Goal: Communication & Community: Participate in discussion

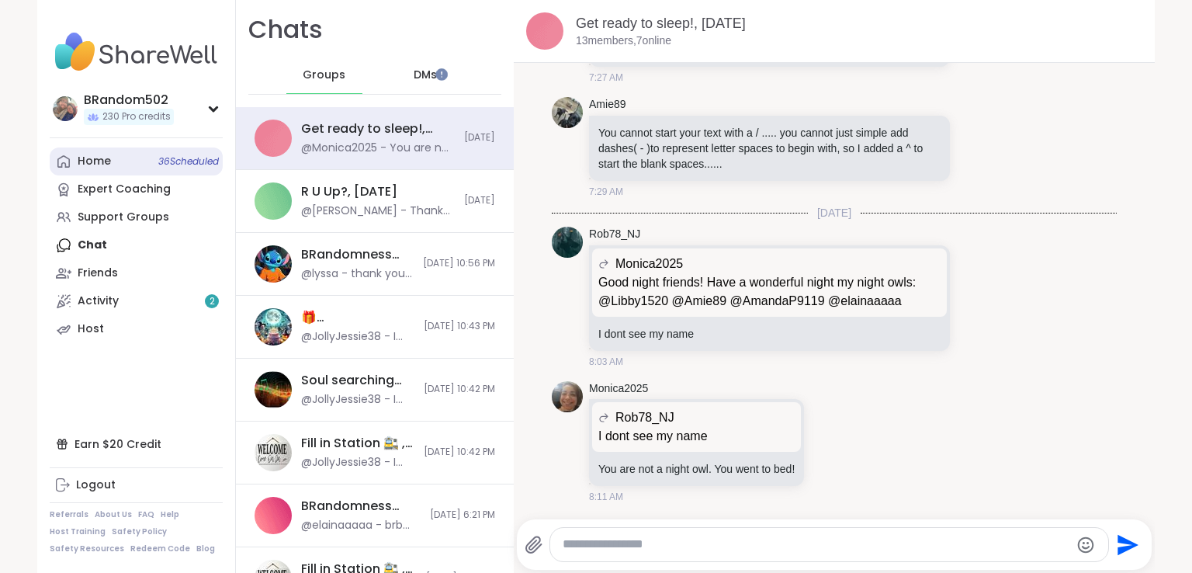
click at [177, 156] on span "36 Scheduled" at bounding box center [188, 161] width 61 height 12
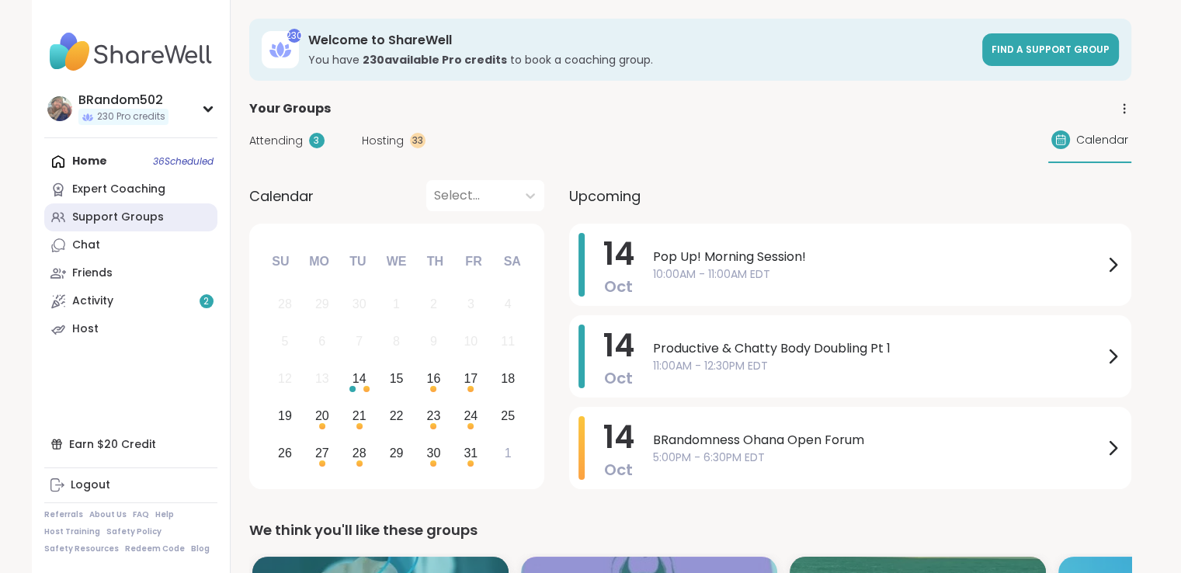
click at [124, 221] on div "Support Groups" at bounding box center [118, 218] width 92 height 16
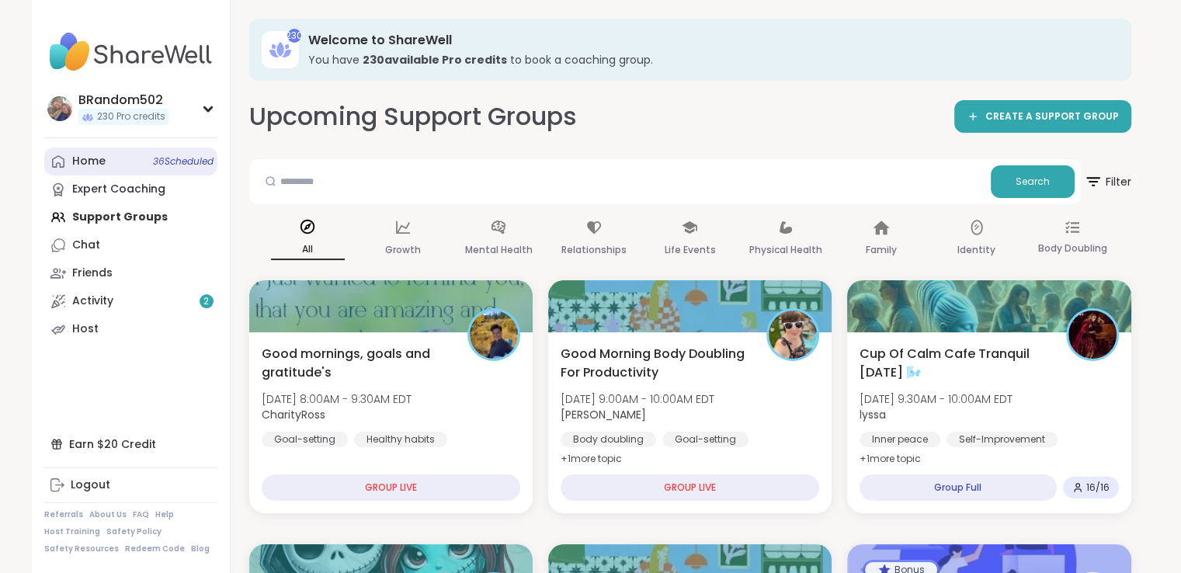
click at [140, 165] on link "Home 36 Scheduled" at bounding box center [130, 161] width 173 height 28
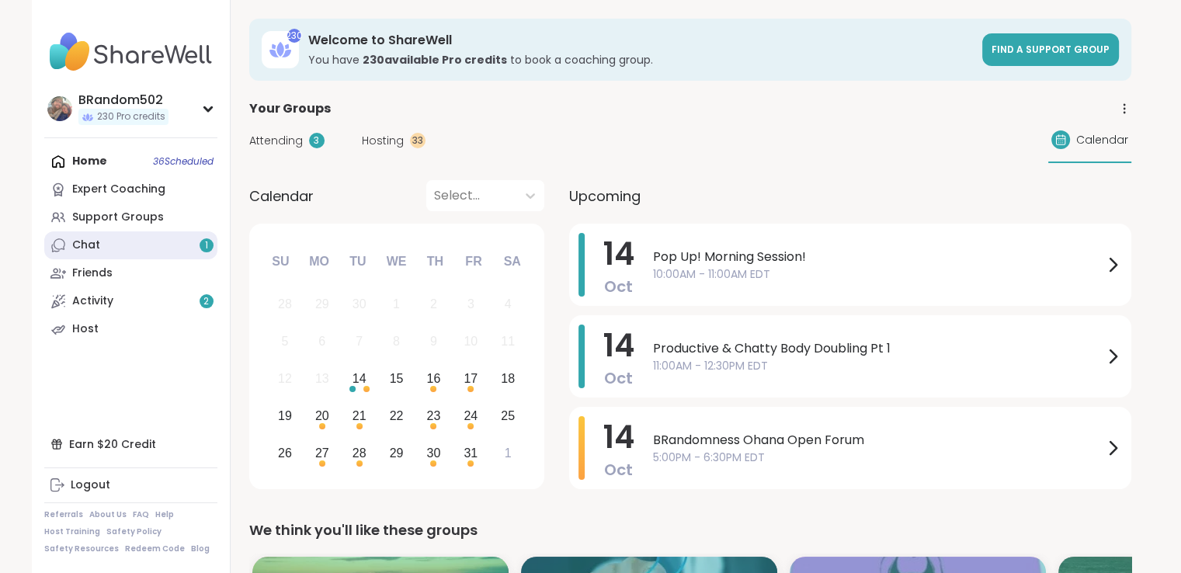
click at [106, 243] on link "Chat 1" at bounding box center [130, 245] width 173 height 28
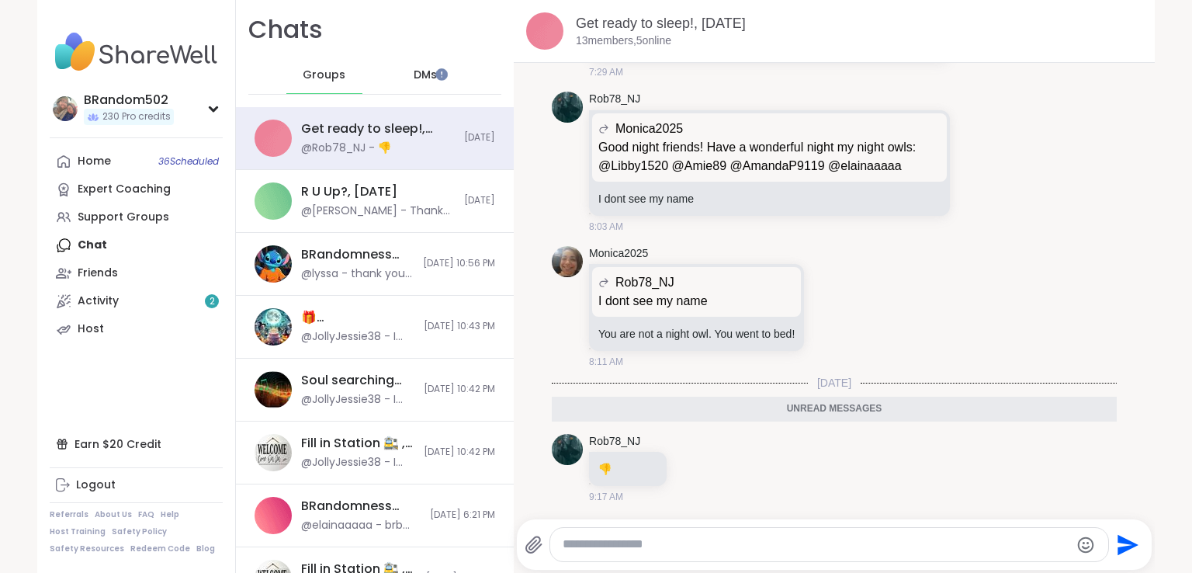
scroll to position [8225, 0]
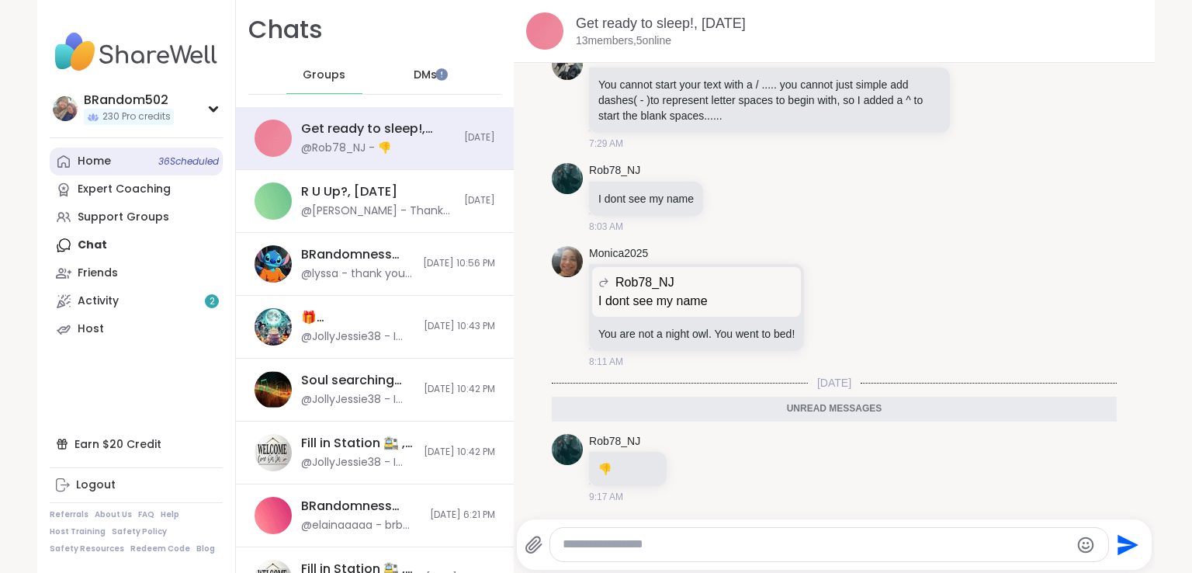
click at [115, 160] on link "Home 36 Scheduled" at bounding box center [136, 161] width 173 height 28
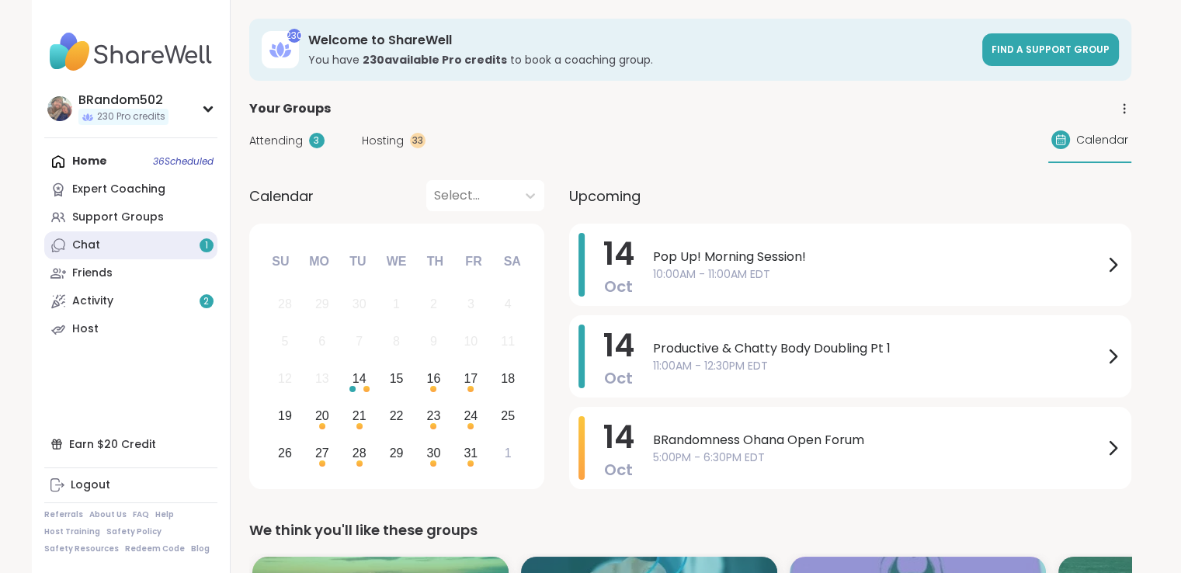
click at [174, 248] on link "Chat 1" at bounding box center [130, 245] width 173 height 28
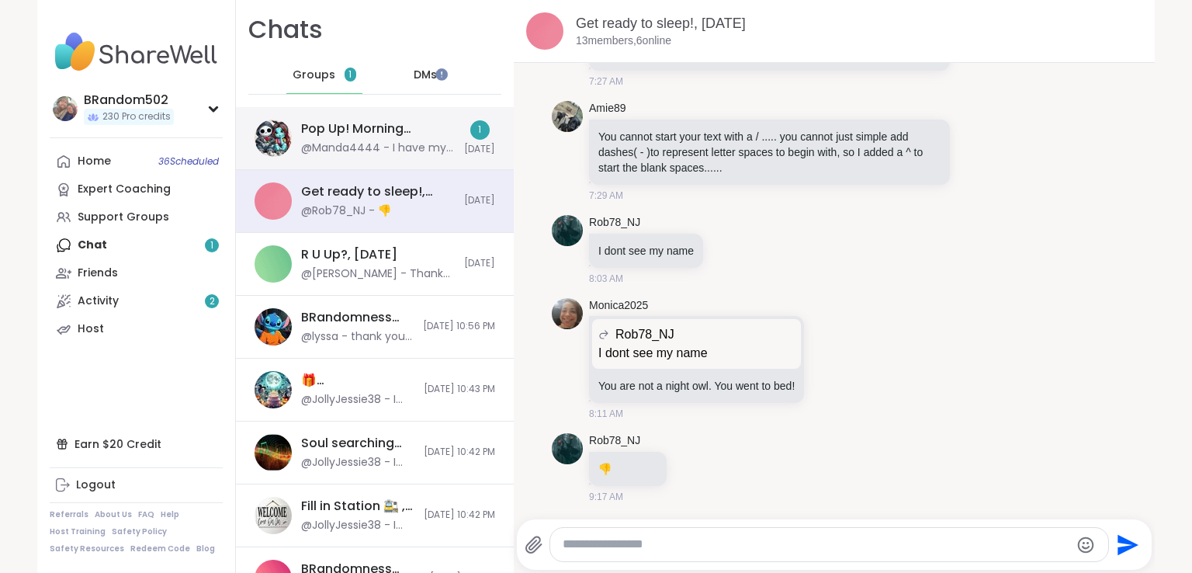
click at [368, 124] on div "Pop Up! Morning Session!, [DATE]" at bounding box center [378, 128] width 154 height 17
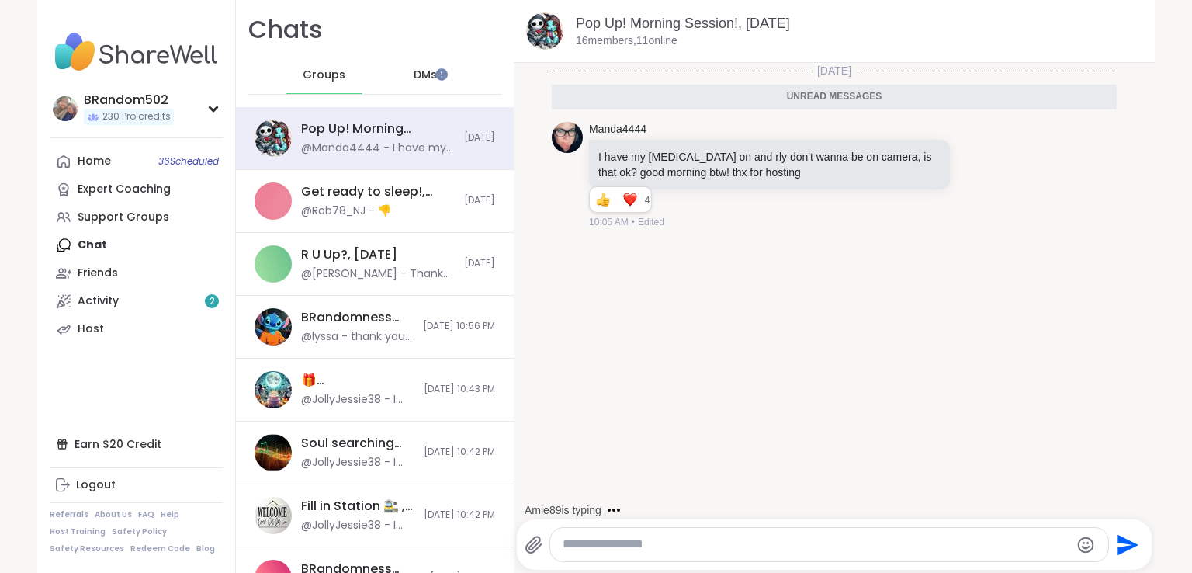
click at [588, 546] on textarea "Type your message" at bounding box center [816, 544] width 507 height 16
type textarea "**********"
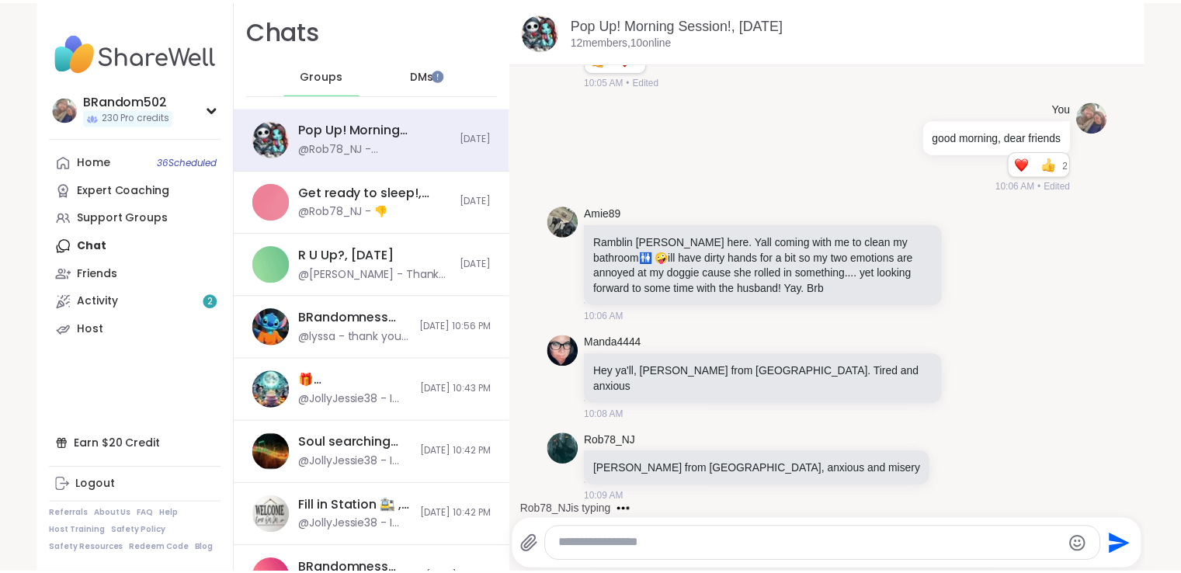
scroll to position [87, 0]
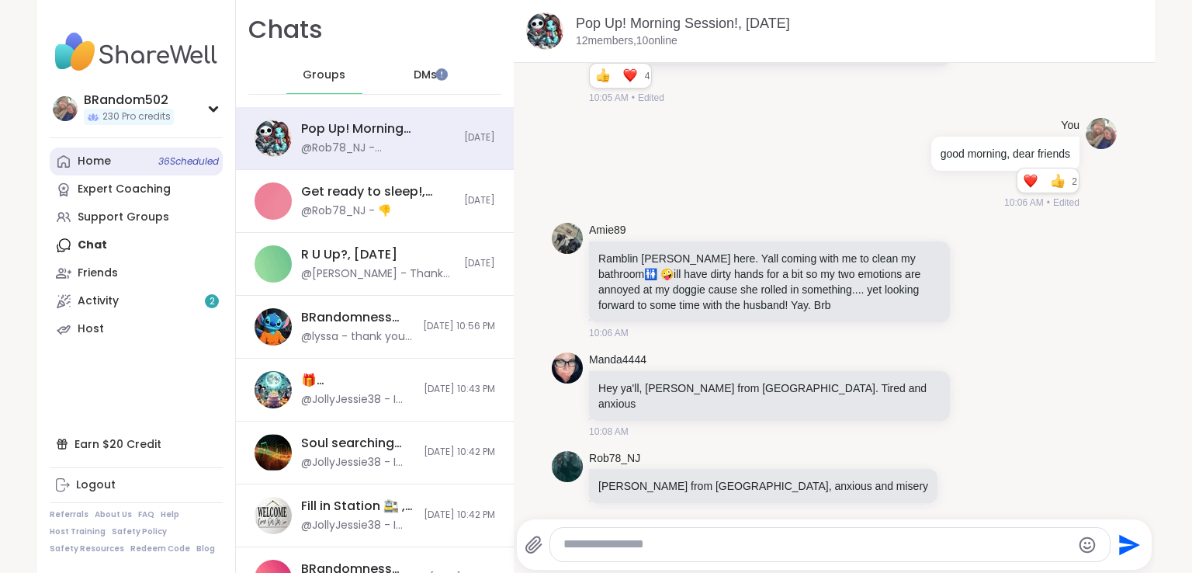
click at [121, 164] on link "Home 36 Scheduled" at bounding box center [136, 161] width 173 height 28
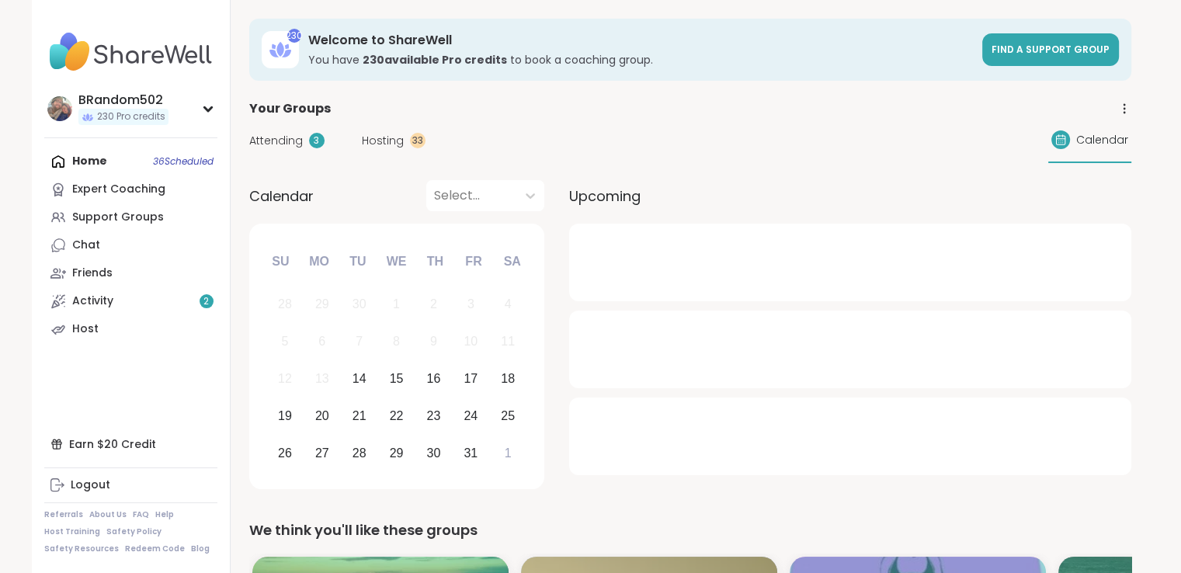
click at [393, 140] on span "Hosting" at bounding box center [383, 141] width 42 height 16
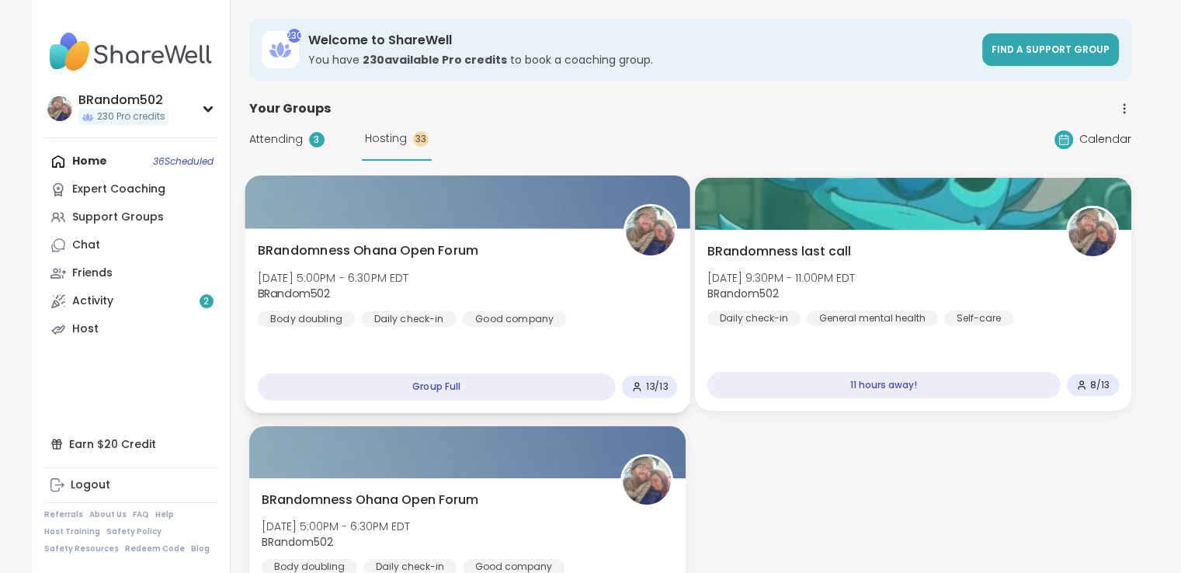
click at [472, 235] on div "BRandomness Ohana Open Forum Tue, Oct 14 | 5:00PM - 6:30PM EDT BRandom502 Body …" at bounding box center [466, 320] width 445 height 185
drag, startPoint x: 472, startPoint y: 235, endPoint x: 486, endPoint y: 240, distance: 14.7
click at [486, 240] on div "BRandomness Ohana Open Forum Tue, Oct 14 | 5:00PM - 6:30PM EDT BRandom502 Body …" at bounding box center [466, 320] width 445 height 185
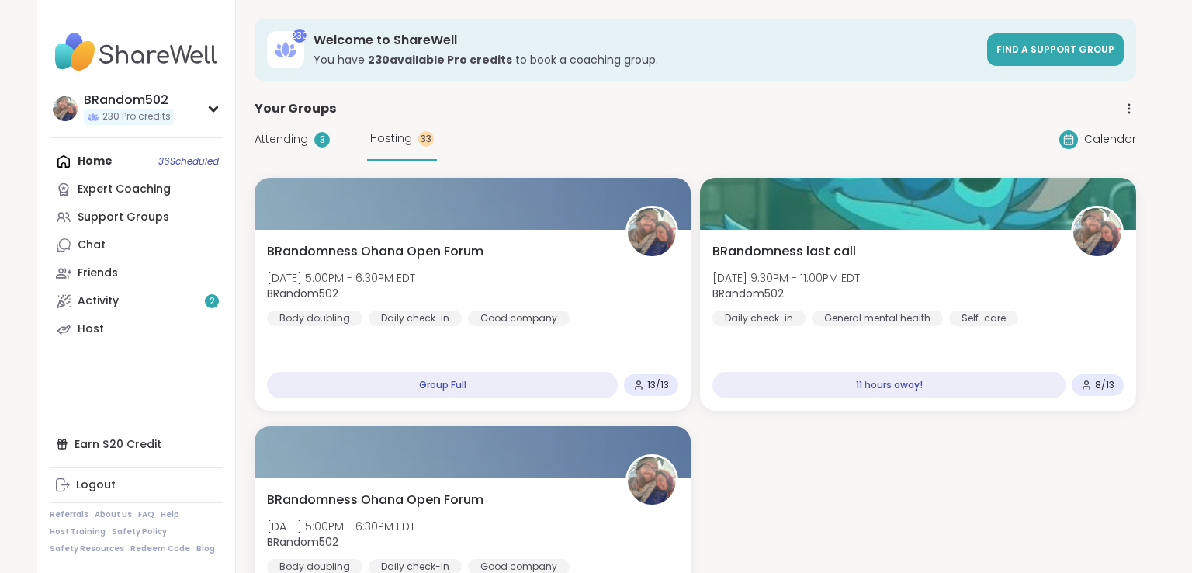
click at [99, 10] on nav "BRandom502 230 Pro credits Profile Membership Settings Help Home 36 Scheduled E…" at bounding box center [136, 286] width 199 height 573
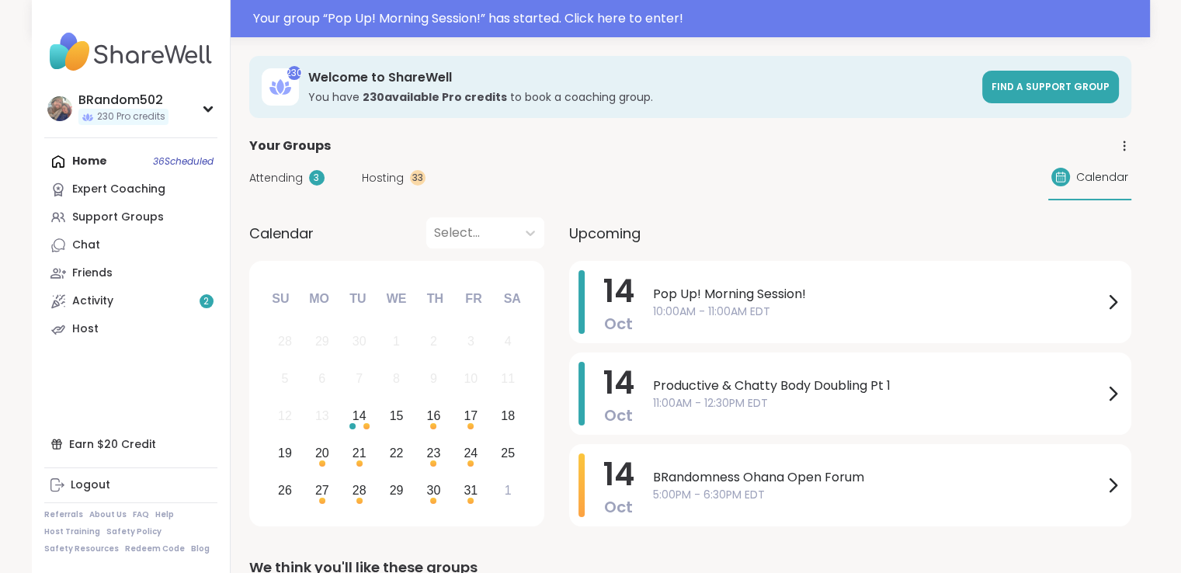
click at [400, 181] on span "Hosting" at bounding box center [383, 178] width 42 height 16
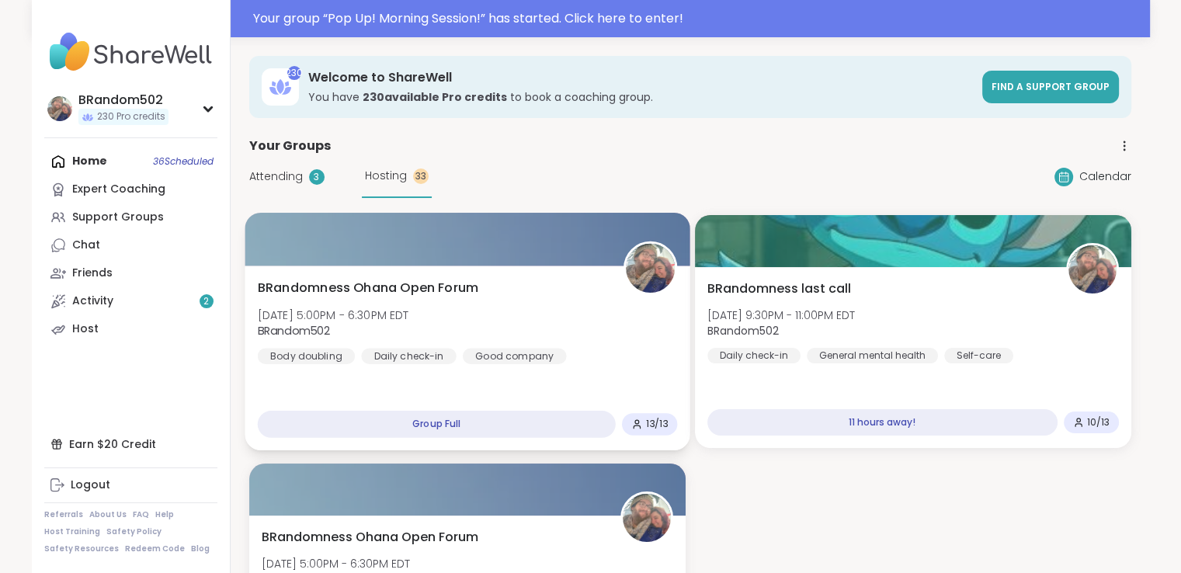
click at [490, 293] on div "BRandomness Ohana Open Forum [DATE] 5:00PM - 6:30PM EDT BRandom502 Body doublin…" at bounding box center [467, 321] width 420 height 85
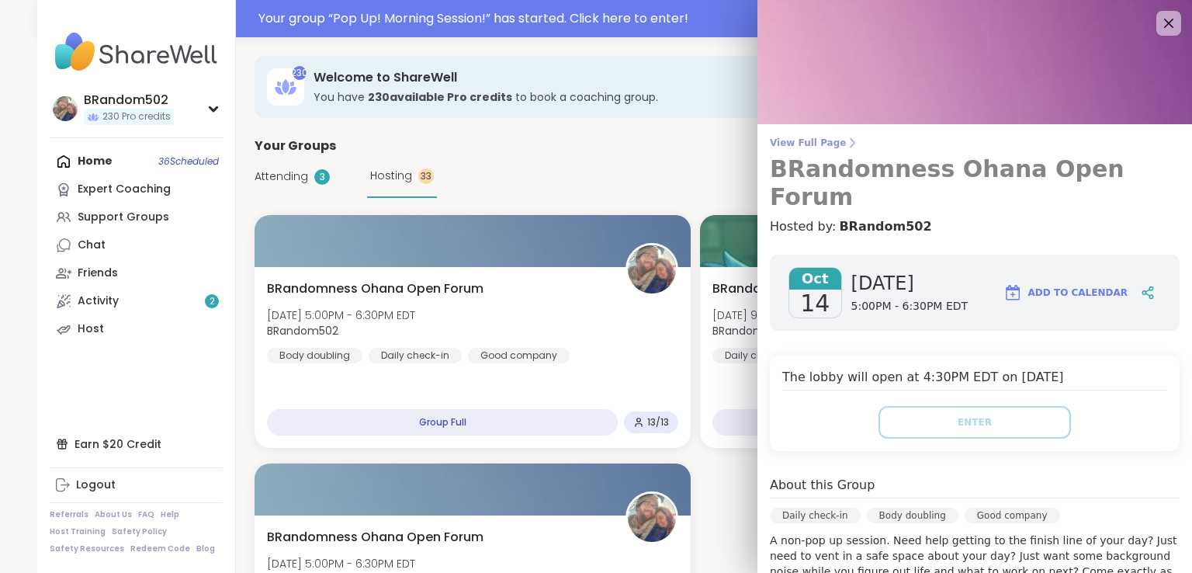
click at [816, 147] on span "View Full Page" at bounding box center [975, 143] width 410 height 12
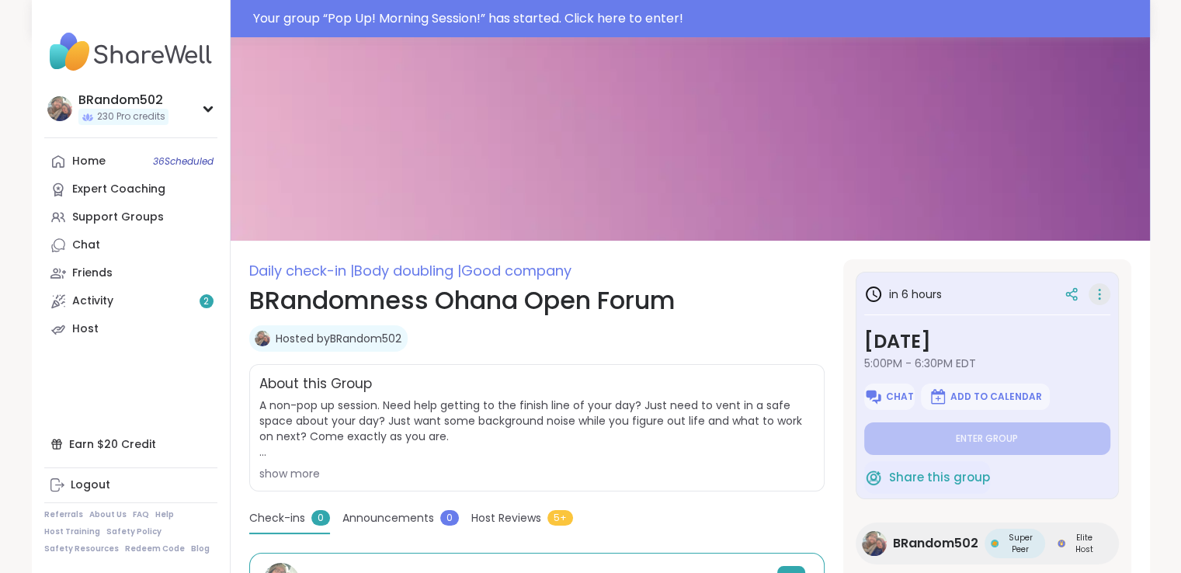
click at [1091, 293] on icon at bounding box center [1099, 294] width 16 height 22
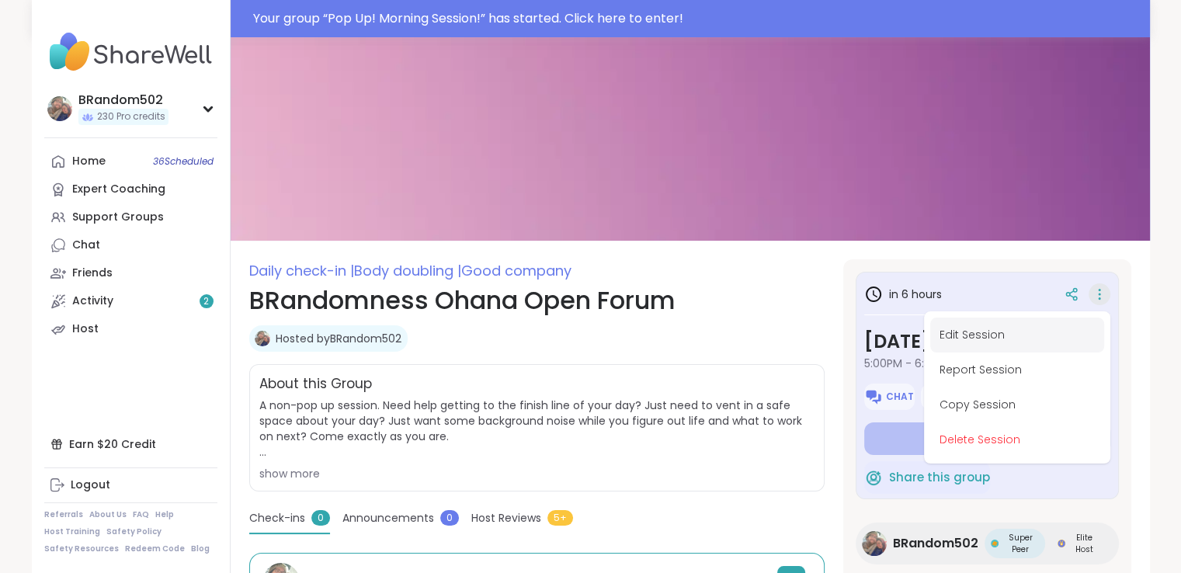
click at [1024, 327] on button "Edit Session" at bounding box center [1017, 334] width 174 height 35
type textarea "*"
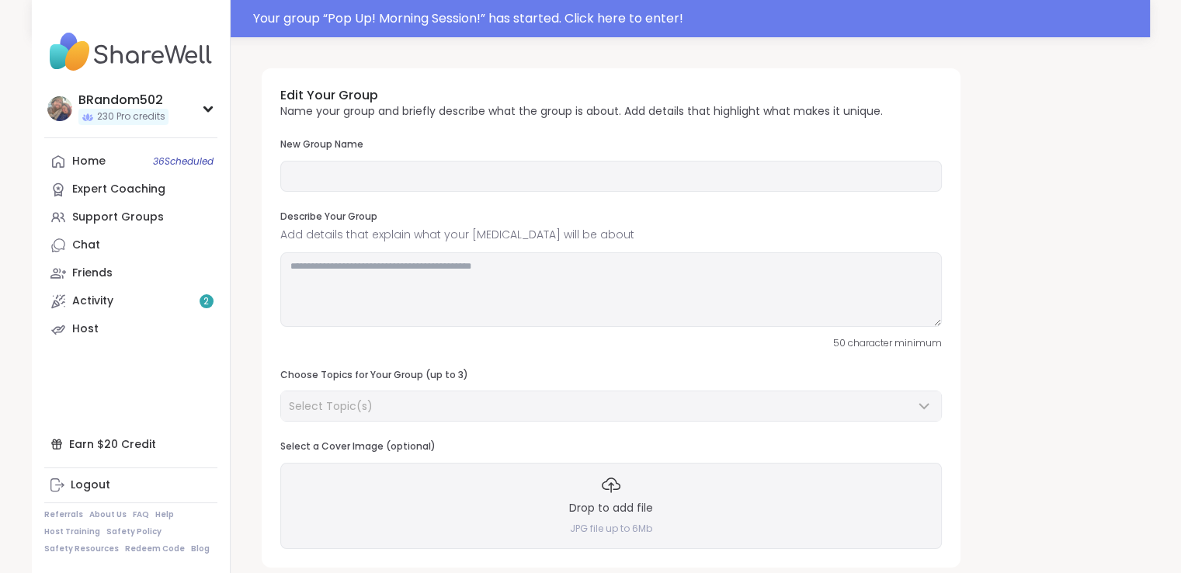
type input "**********"
type textarea "**********"
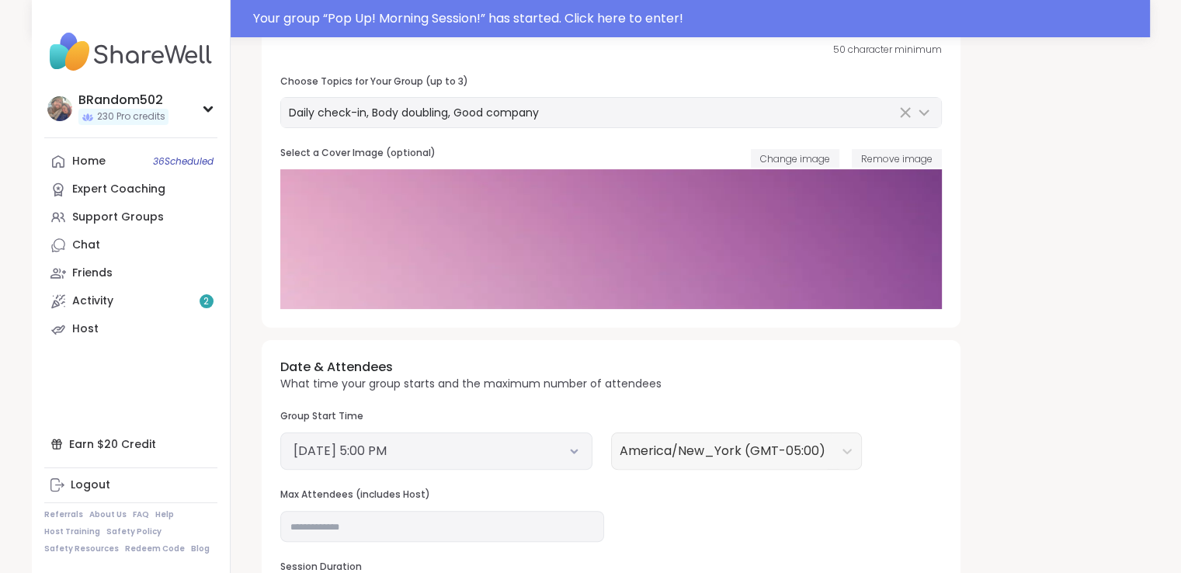
scroll to position [300, 0]
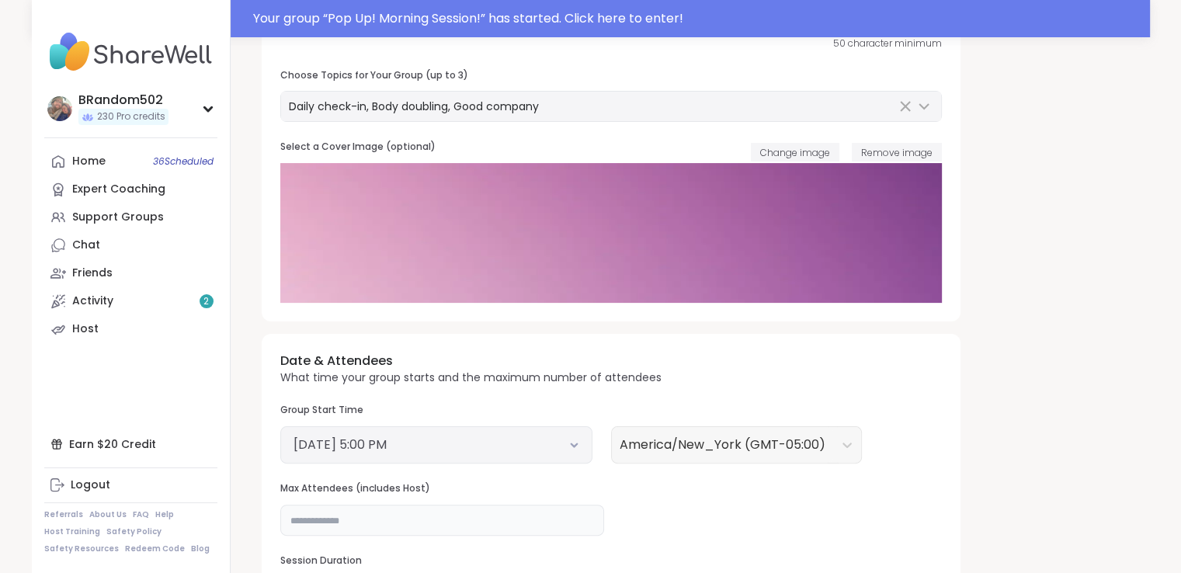
click at [366, 519] on input "**" at bounding box center [442, 519] width 324 height 31
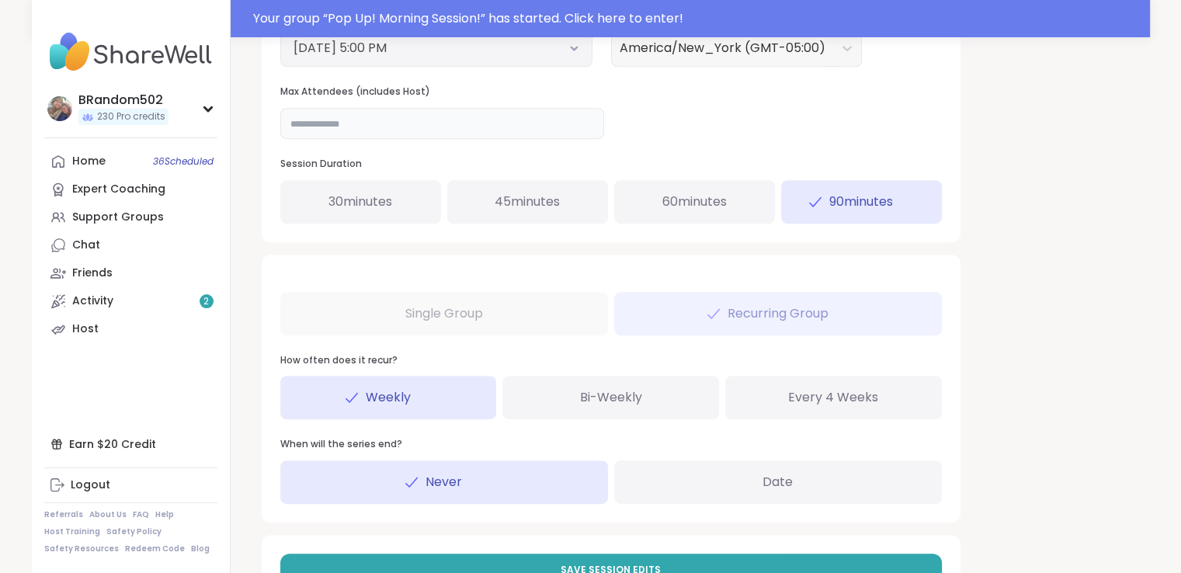
scroll to position [756, 0]
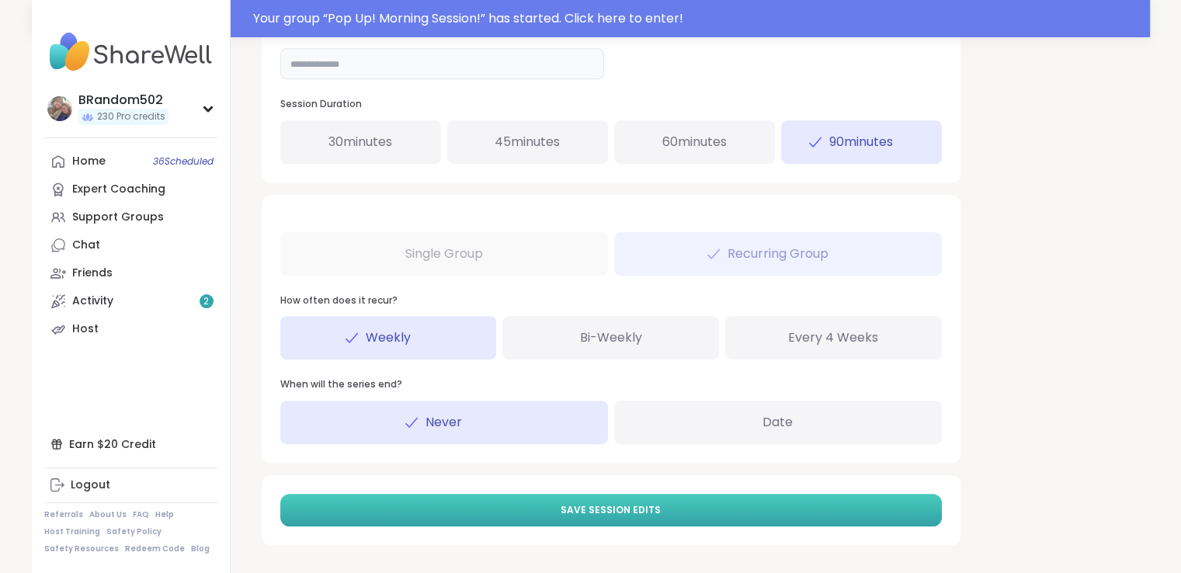
type input "**"
click at [751, 504] on button "Save Session Edits" at bounding box center [610, 510] width 661 height 33
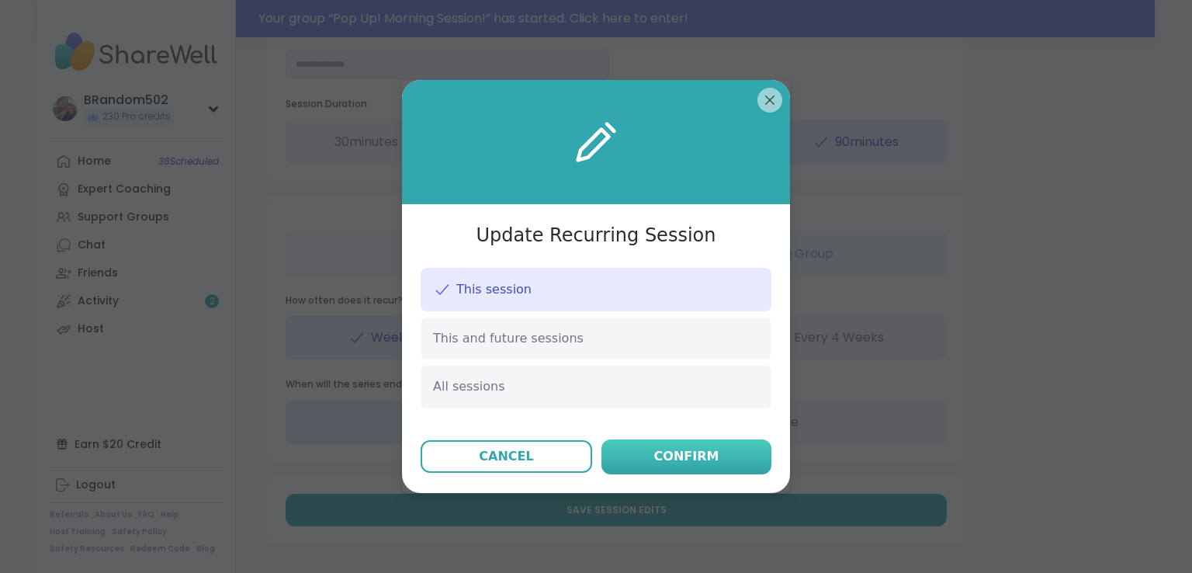
click at [705, 455] on div "Confirm" at bounding box center [686, 456] width 65 height 19
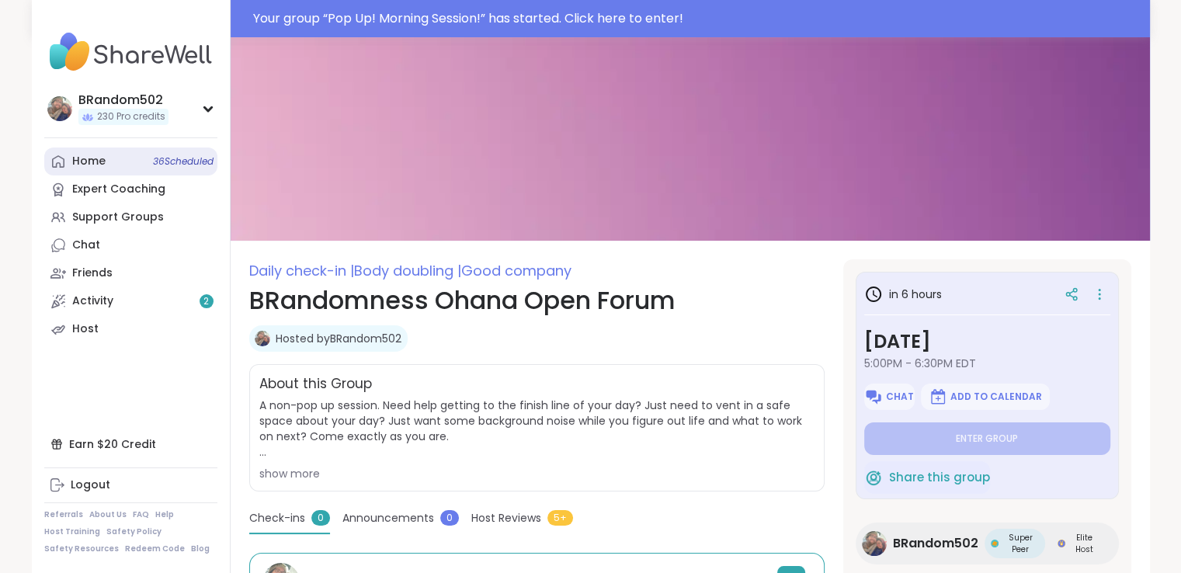
click at [124, 154] on link "Home 36 Scheduled" at bounding box center [130, 161] width 173 height 28
type textarea "*"
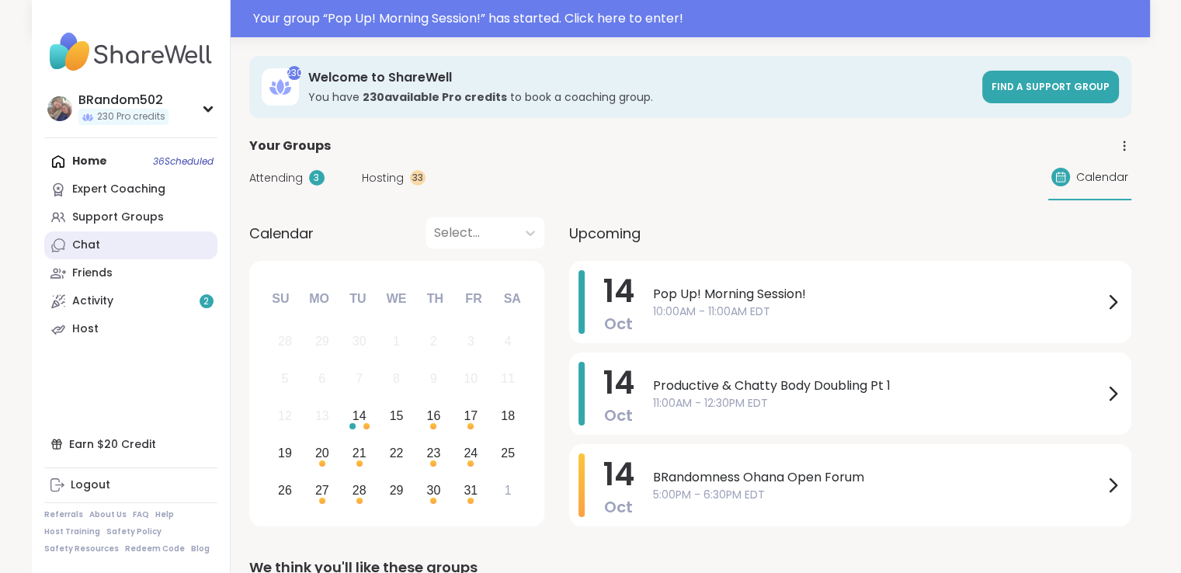
click at [143, 243] on link "Chat" at bounding box center [130, 245] width 173 height 28
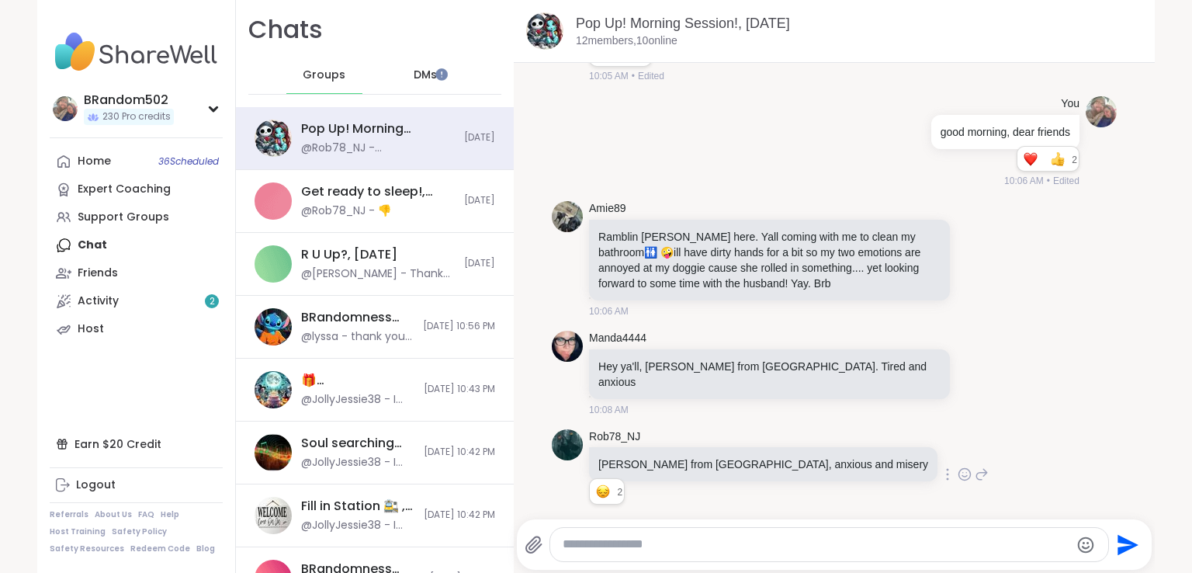
click at [959, 469] on icon at bounding box center [965, 475] width 12 height 12
click at [869, 442] on div "Select Reaction: Sad" at bounding box center [876, 449] width 14 height 14
click at [970, 257] on icon at bounding box center [977, 259] width 14 height 16
click at [915, 234] on div "Select Reaction: Astonished" at bounding box center [922, 234] width 14 height 14
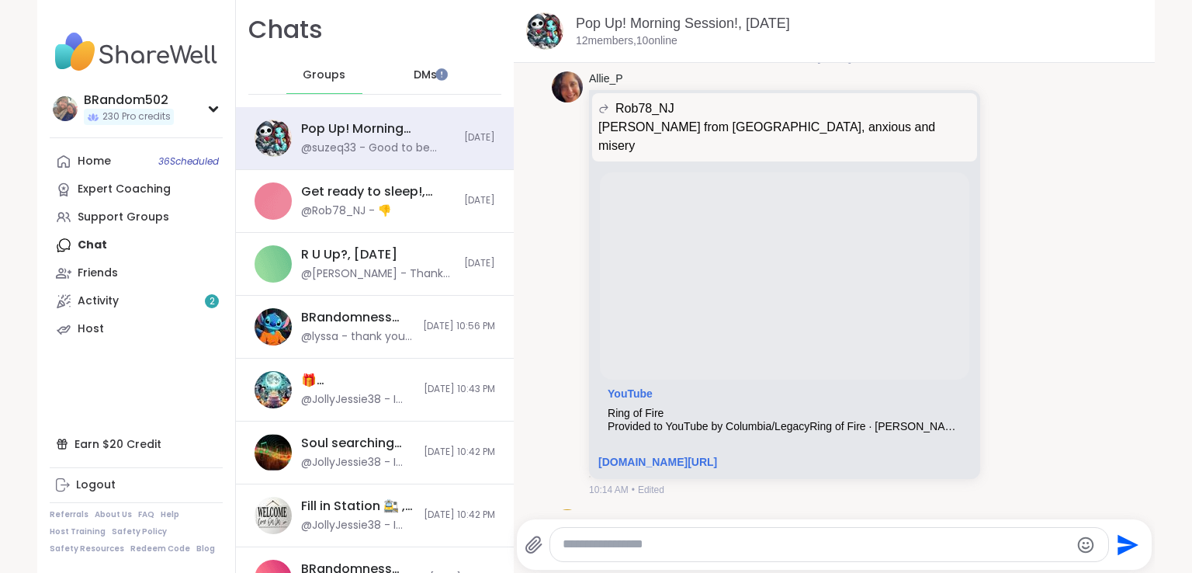
scroll to position [626, 0]
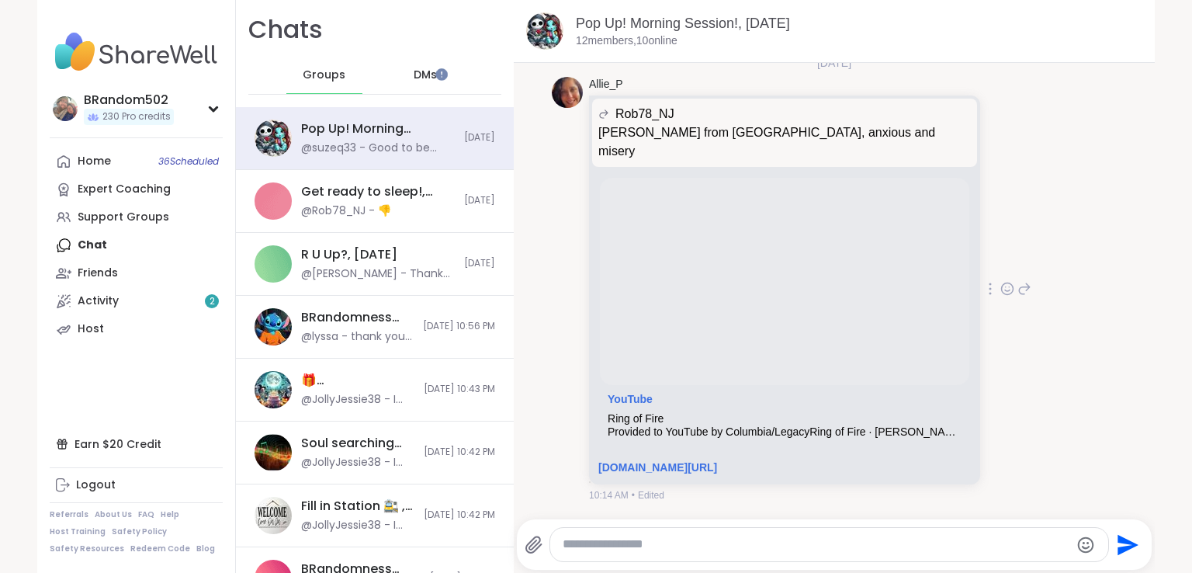
click at [1000, 281] on icon at bounding box center [1007, 289] width 14 height 16
click at [882, 257] on div "Select Reaction: Heart" at bounding box center [884, 264] width 14 height 14
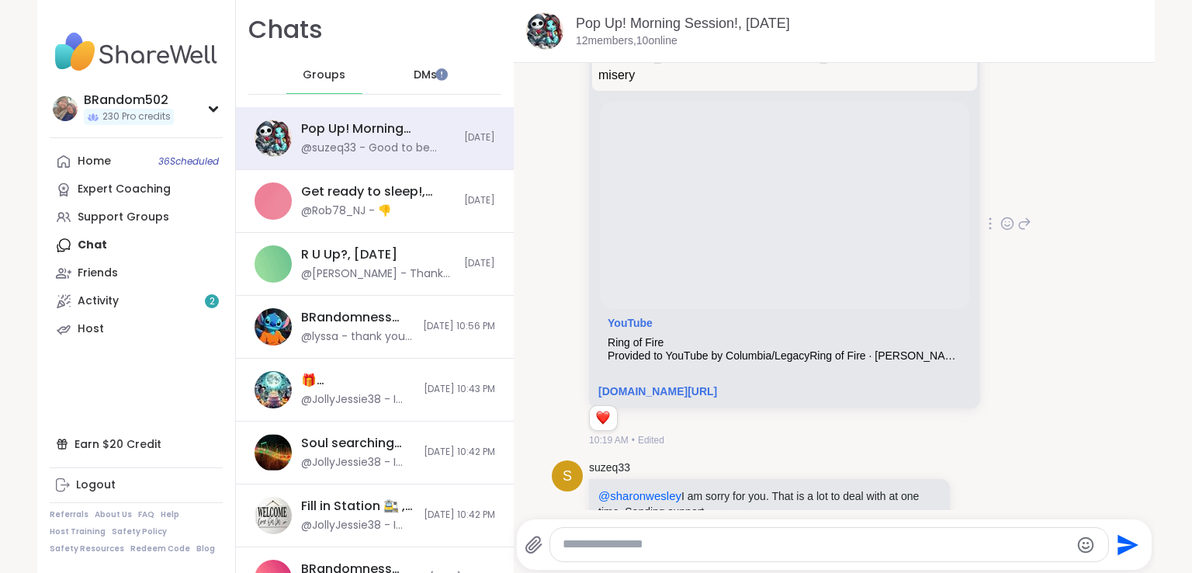
scroll to position [790, 0]
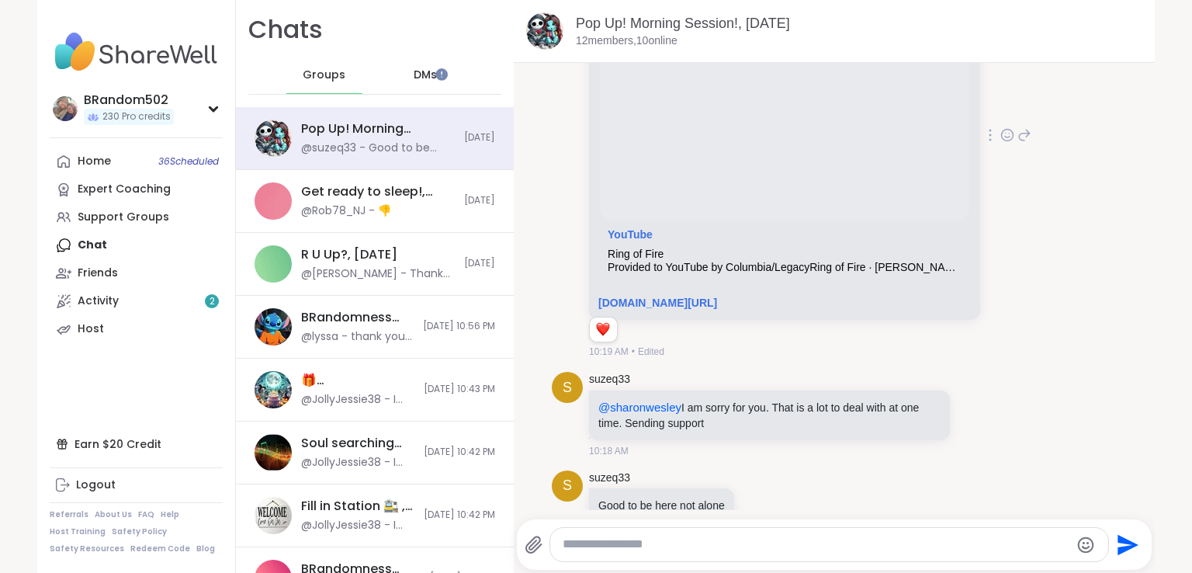
click at [721, 538] on textarea "Type your message" at bounding box center [816, 544] width 507 height 16
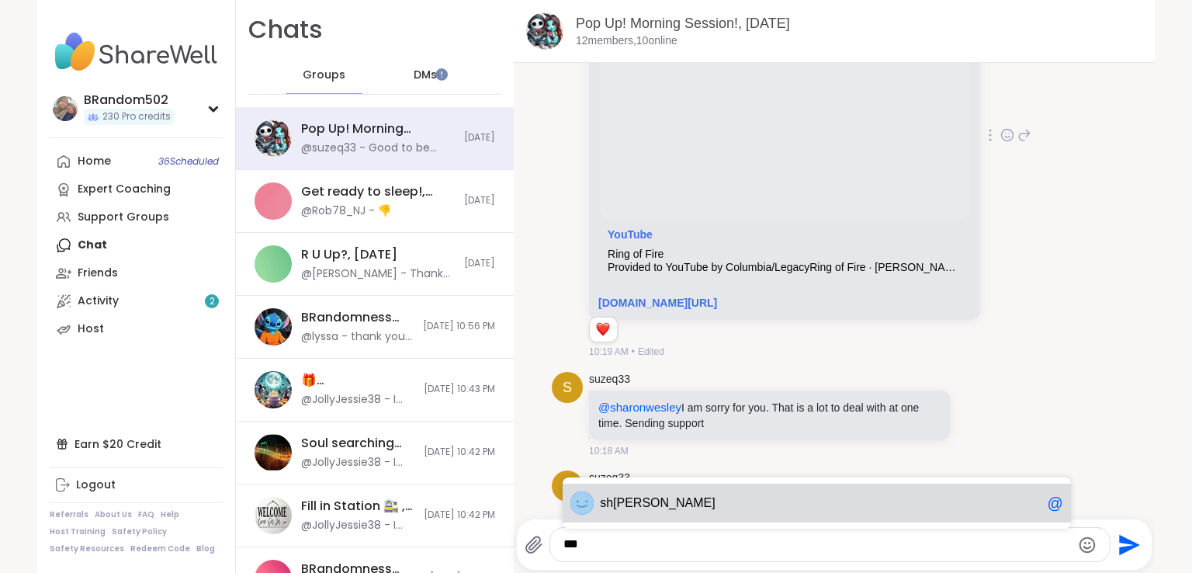
click at [714, 513] on div "sh [PERSON_NAME] @" at bounding box center [817, 503] width 508 height 39
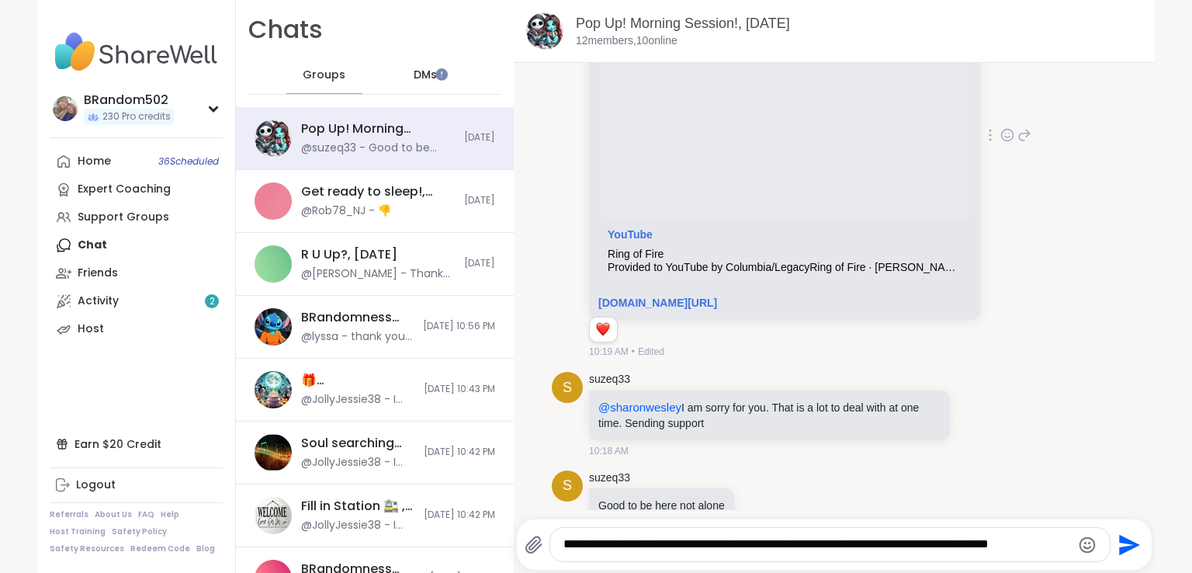
type textarea "**********"
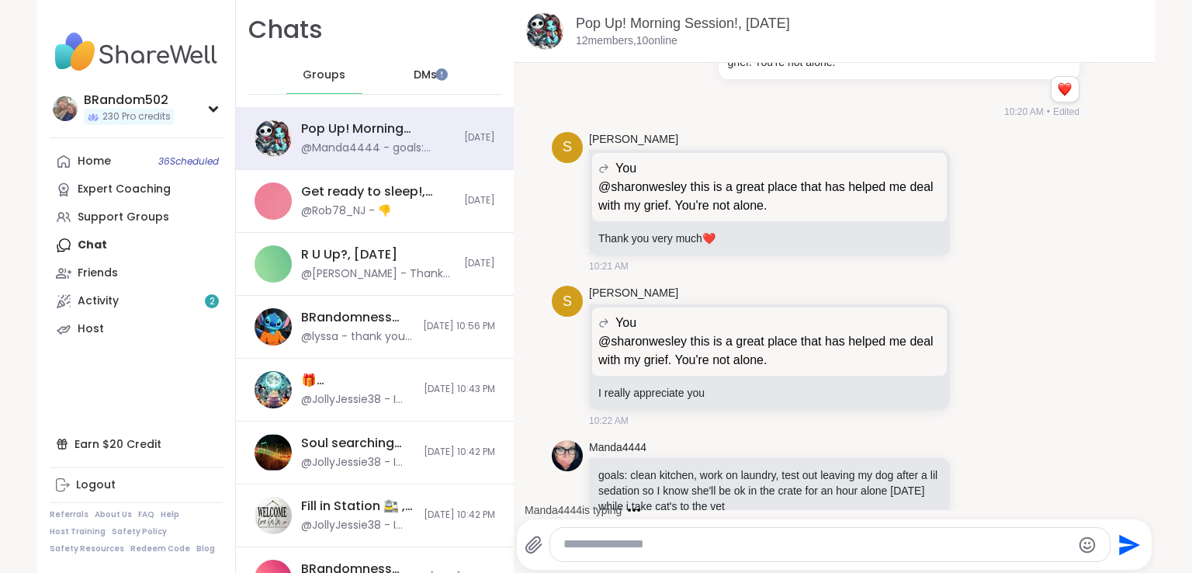
scroll to position [1429, 0]
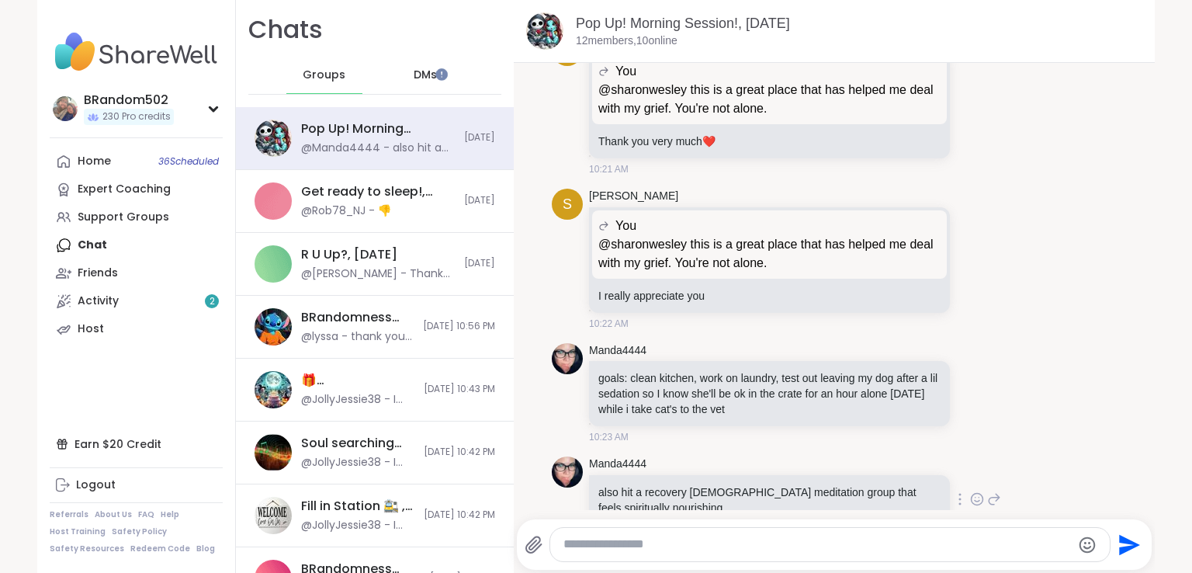
click at [970, 491] on icon at bounding box center [977, 499] width 14 height 16
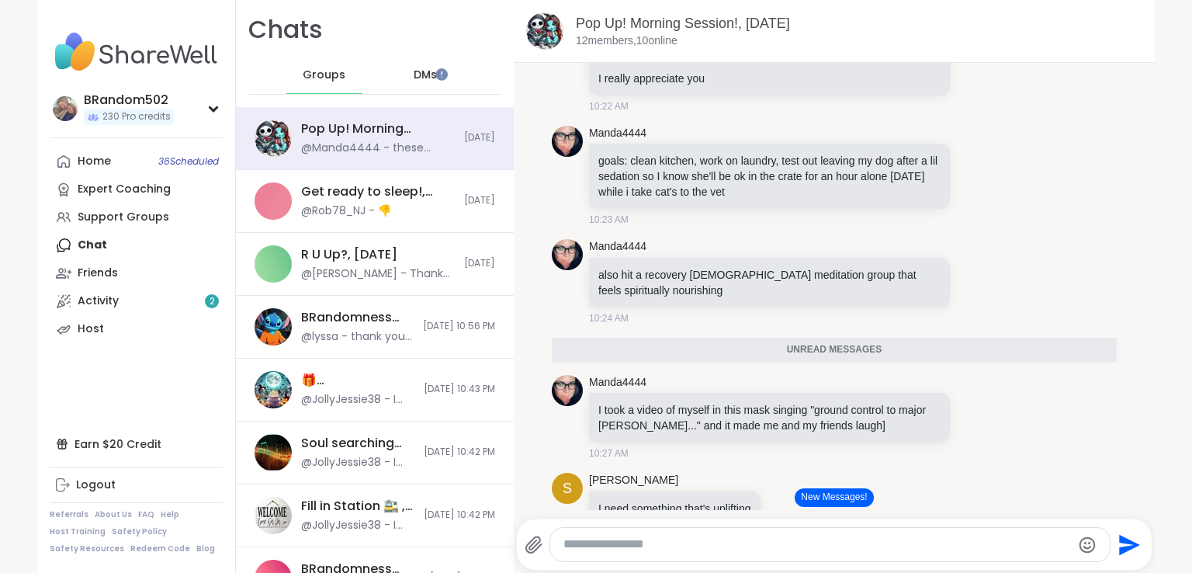
click at [840, 494] on button "New Messages!" at bounding box center [834, 497] width 78 height 19
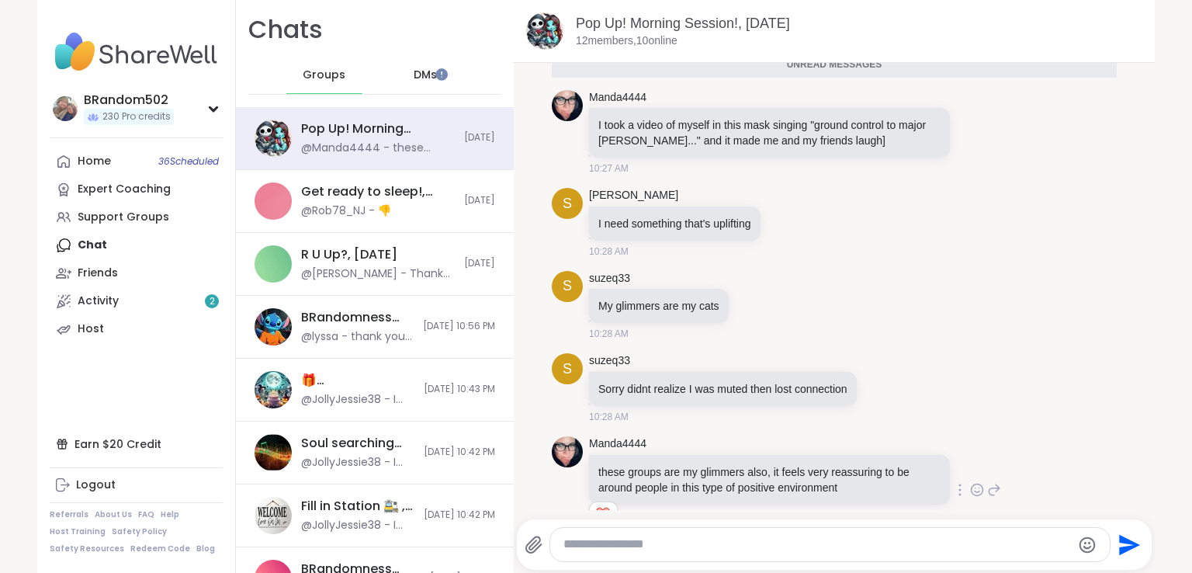
click at [990, 484] on icon at bounding box center [995, 489] width 11 height 11
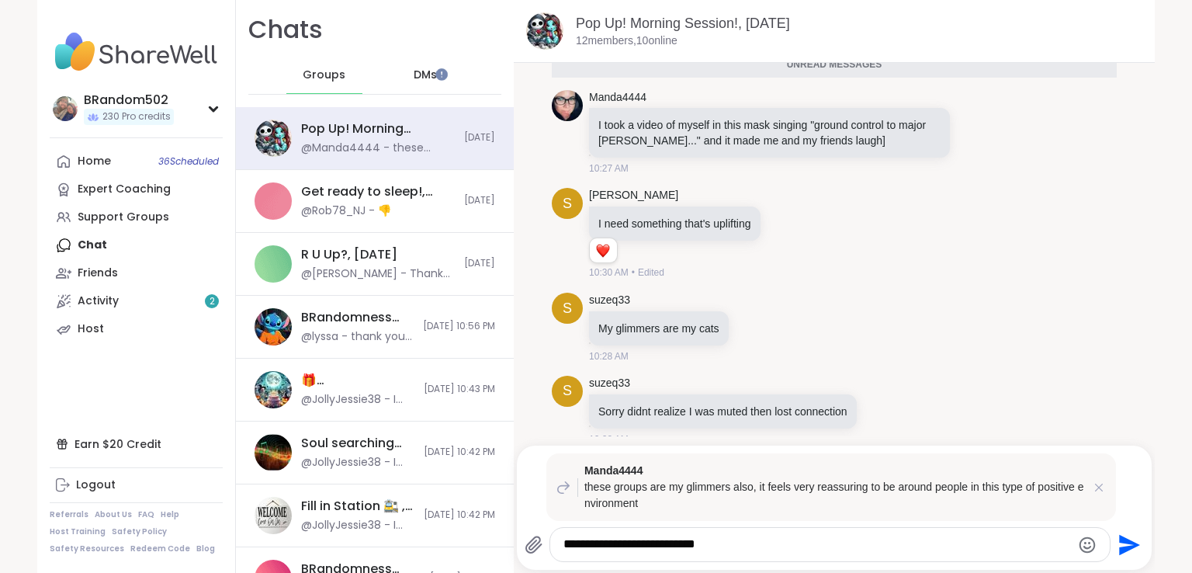
type textarea "**********"
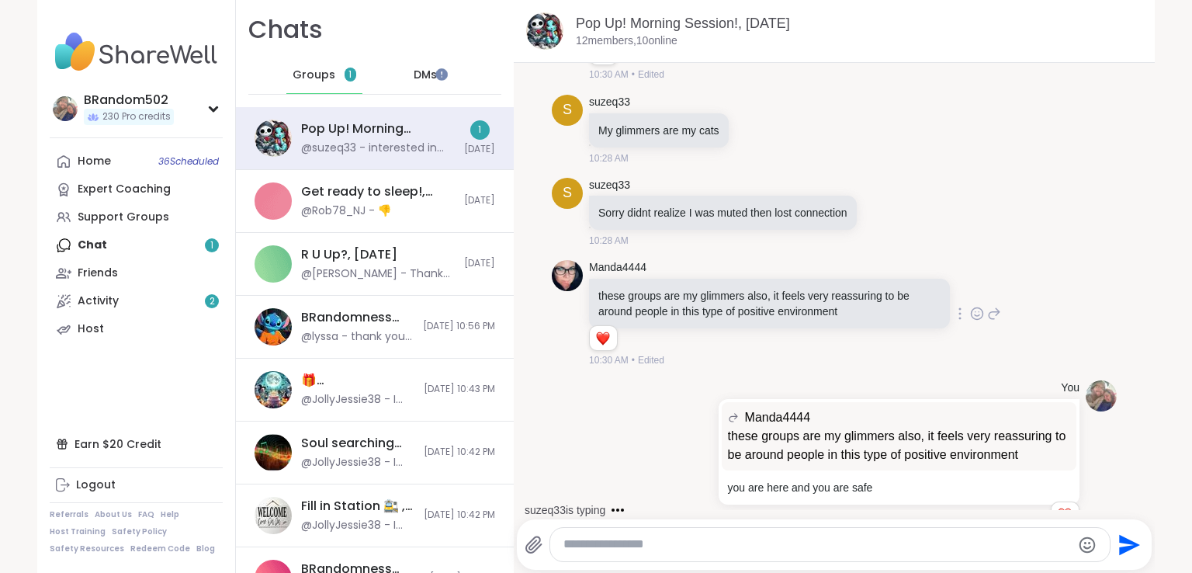
scroll to position [2291, 0]
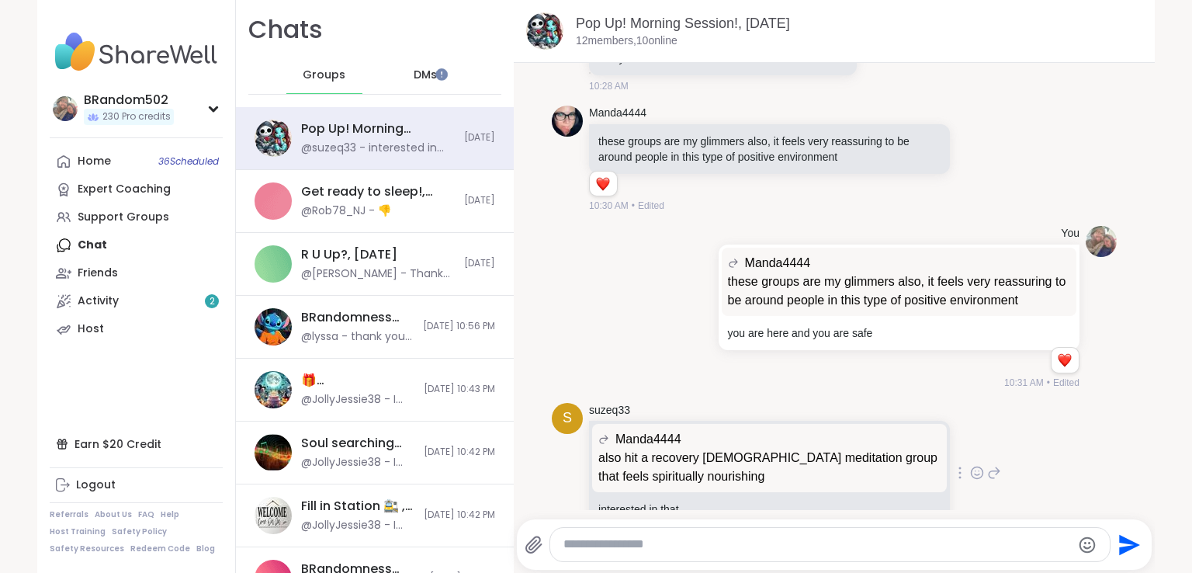
click at [972, 466] on icon at bounding box center [978, 472] width 12 height 12
click at [847, 441] on div "Select Reaction: Heart" at bounding box center [854, 448] width 14 height 14
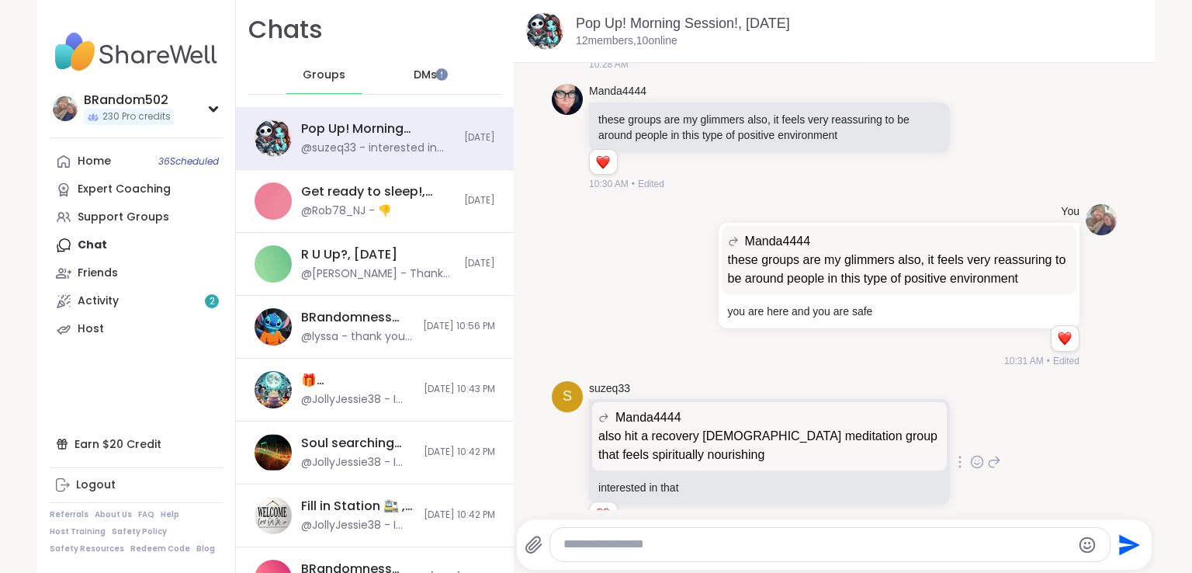
click at [733, 550] on textarea "Type your message" at bounding box center [816, 544] width 507 height 16
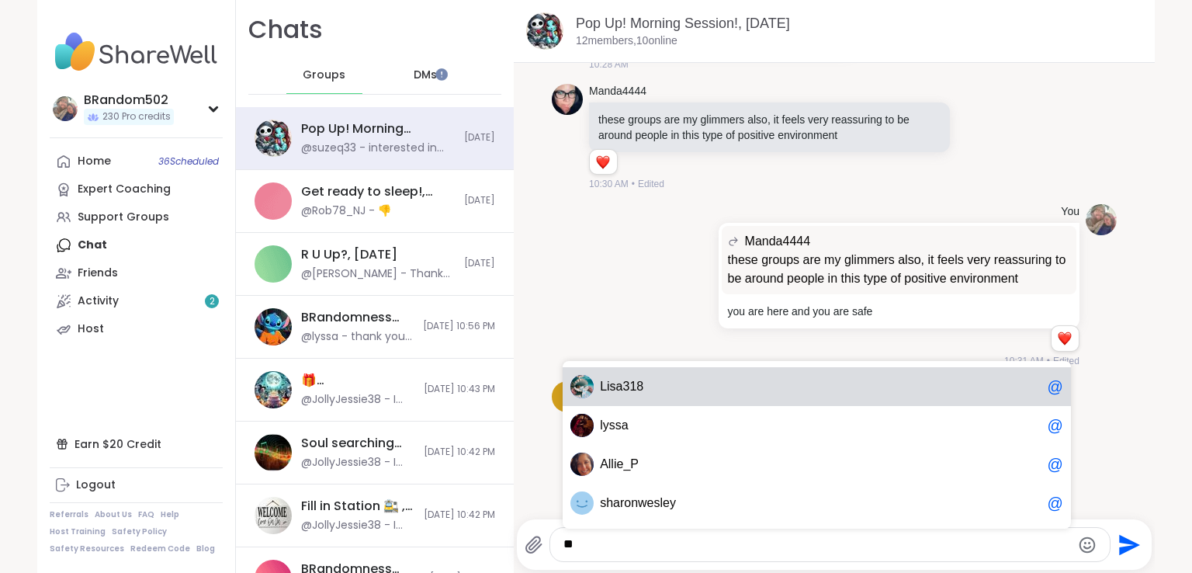
type textarea "***"
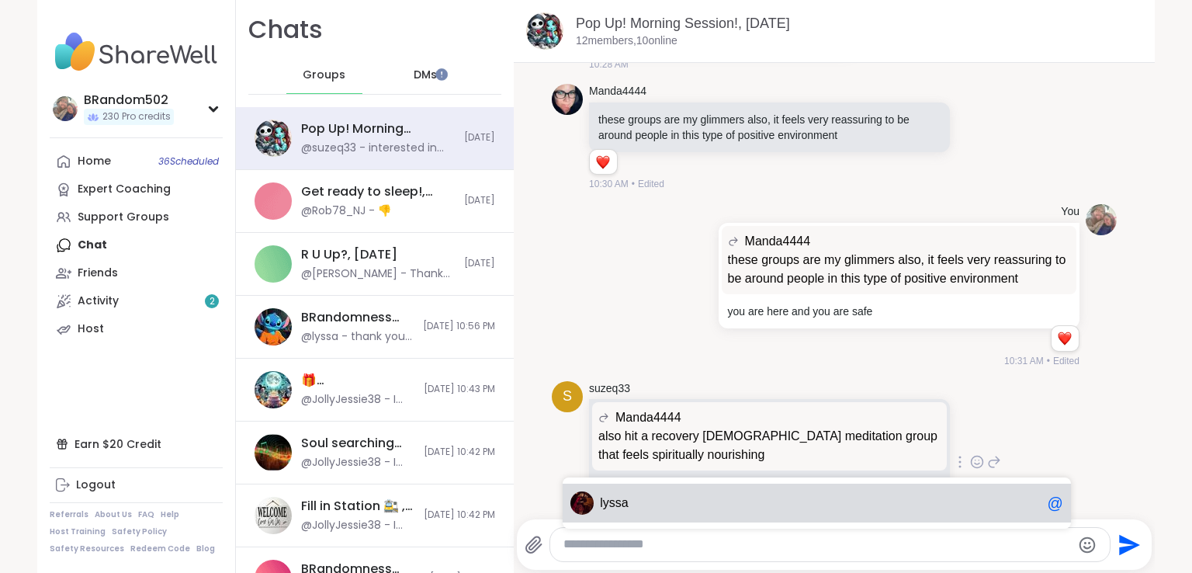
scroll to position [2396, 0]
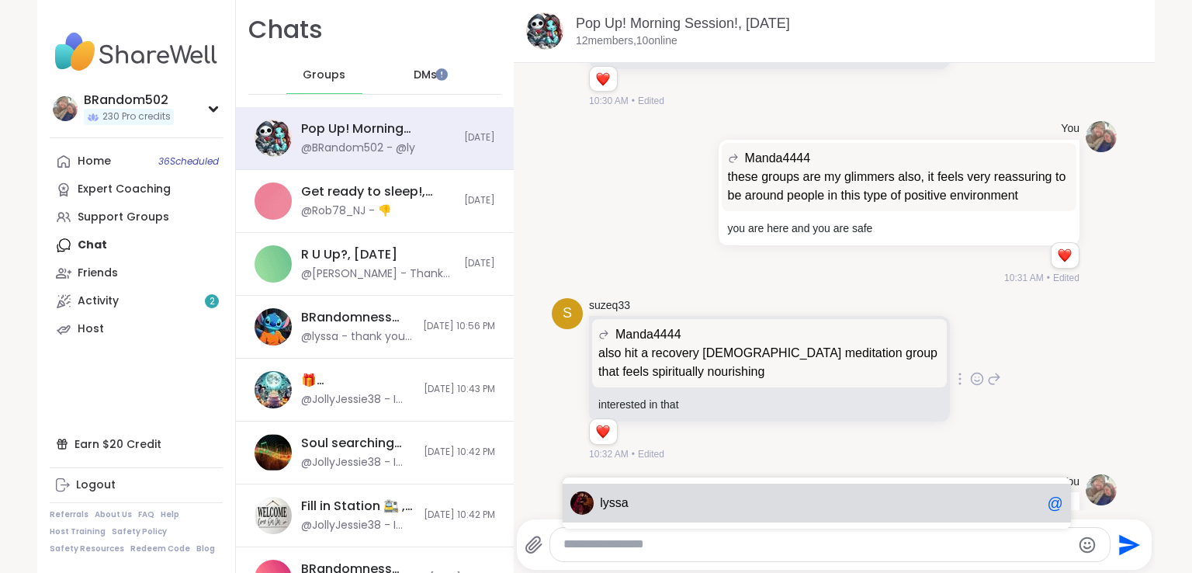
click at [726, 495] on span "l y s s a" at bounding box center [820, 503] width 441 height 16
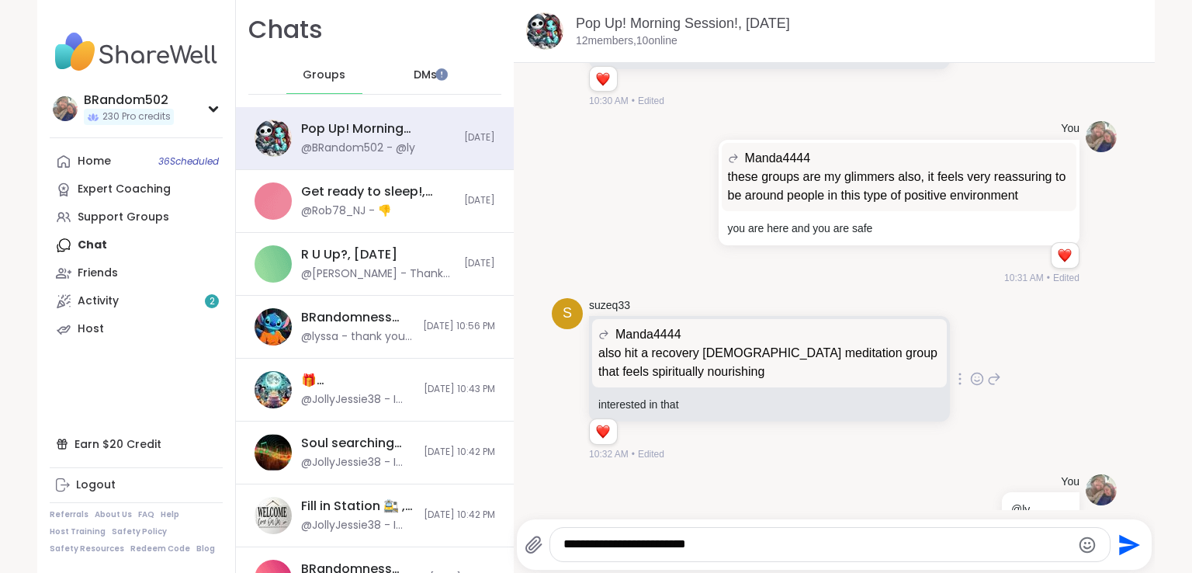
type textarea "**********"
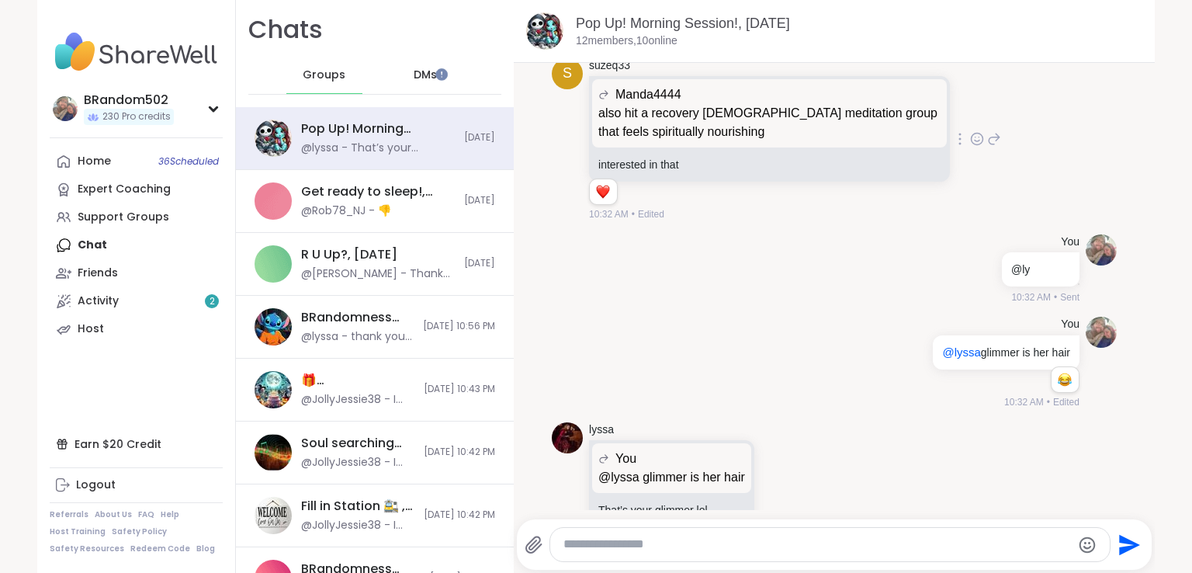
scroll to position [2771, 0]
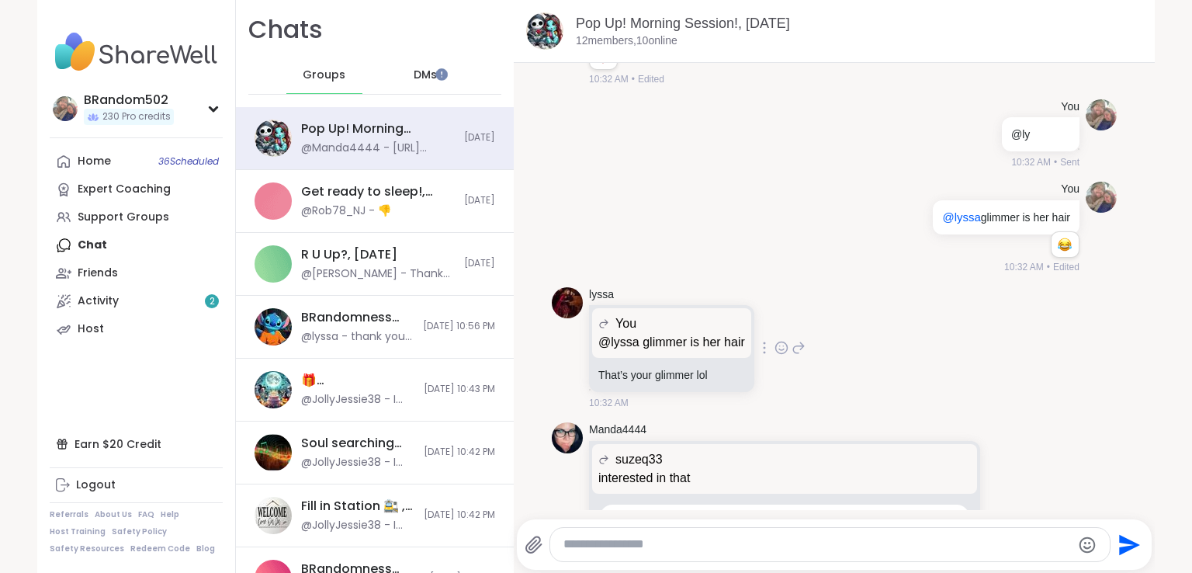
click at [775, 340] on icon at bounding box center [782, 348] width 14 height 16
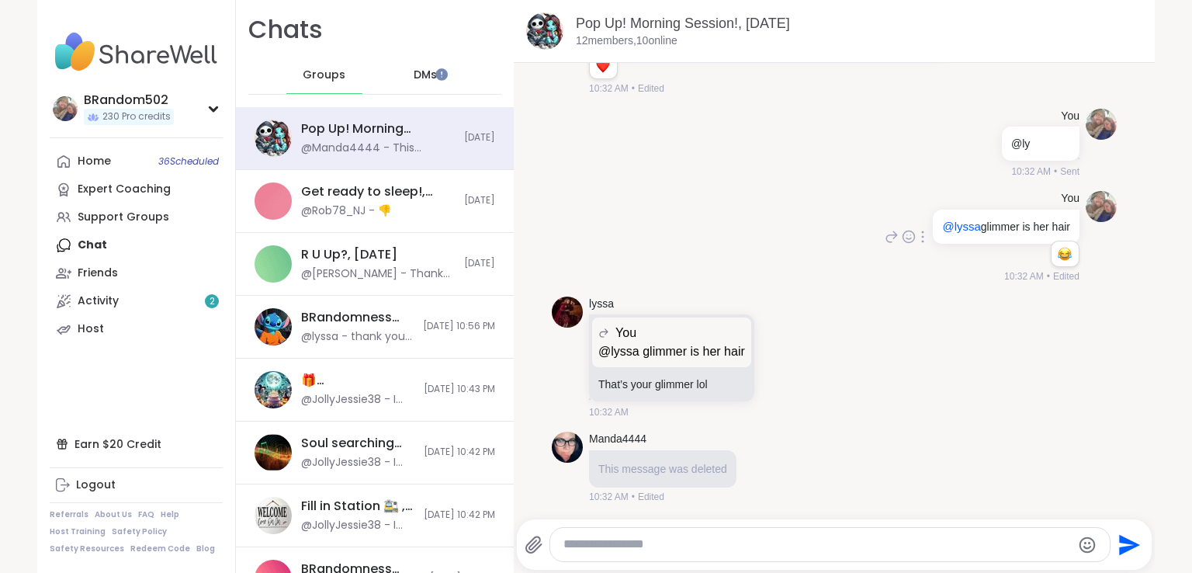
scroll to position [2720, 0]
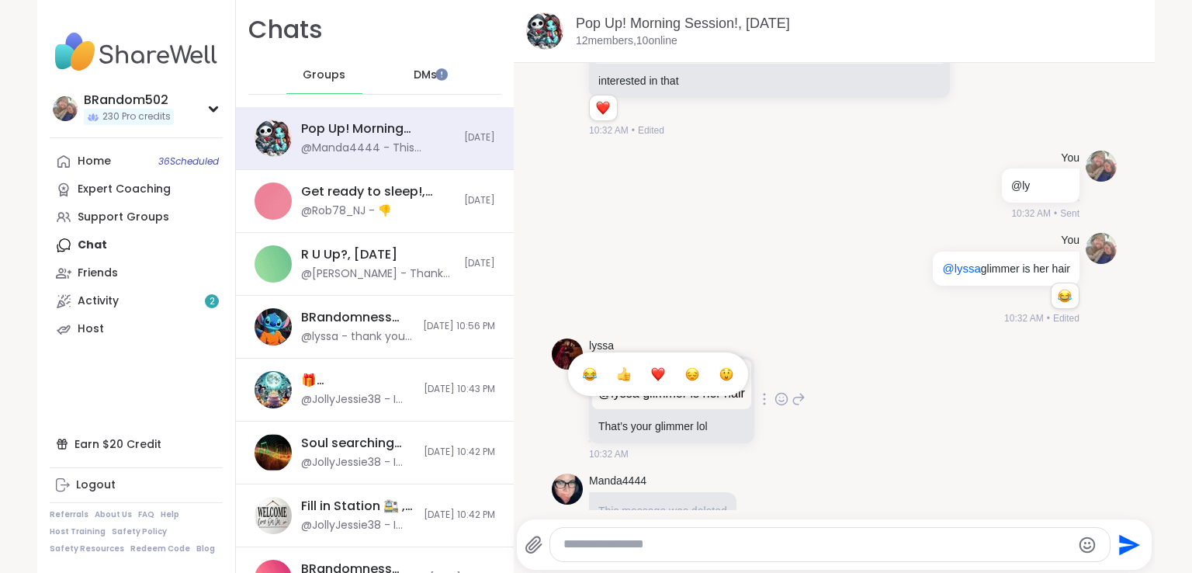
click at [617, 367] on div "Select Reaction: Thumbs up" at bounding box center [624, 374] width 14 height 14
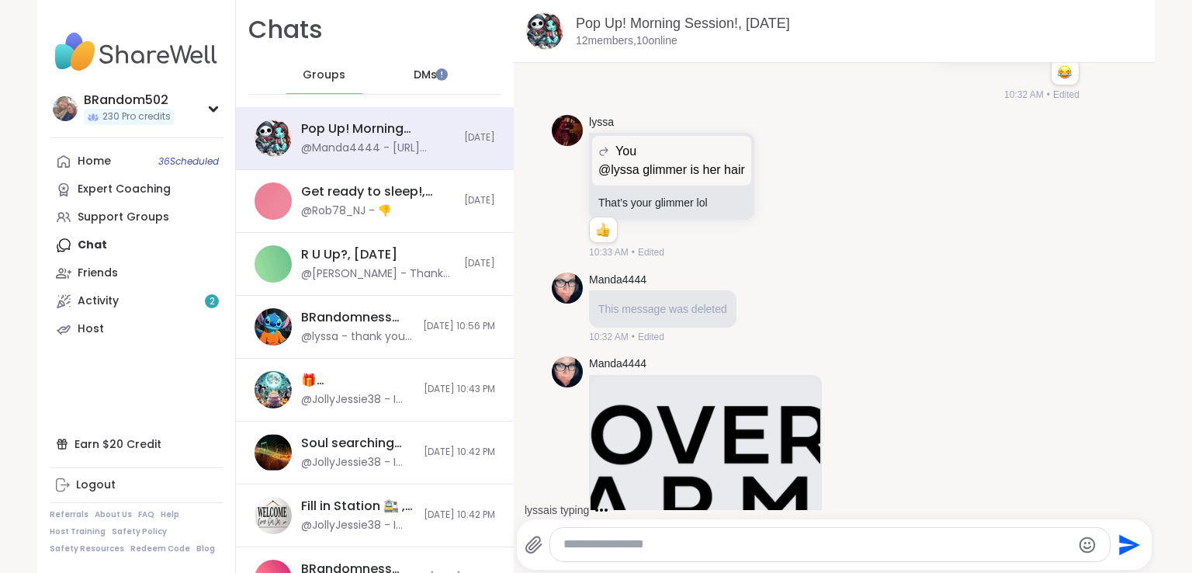
scroll to position [3176, 0]
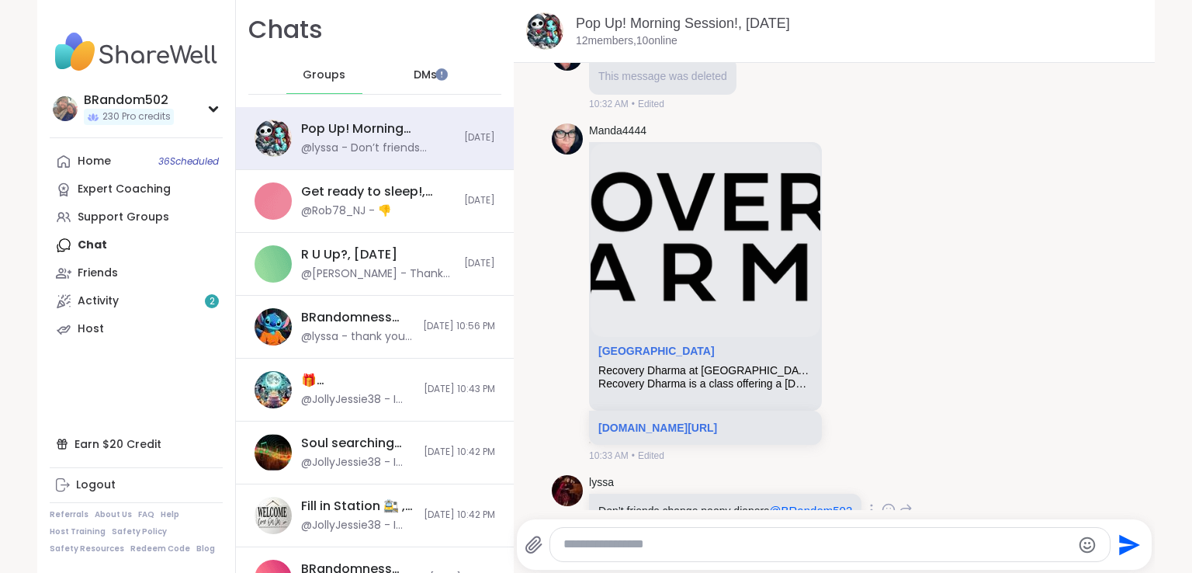
click at [885, 502] on icon at bounding box center [889, 510] width 14 height 16
click at [758, 478] on div "Select Reaction: Heart" at bounding box center [765, 485] width 14 height 14
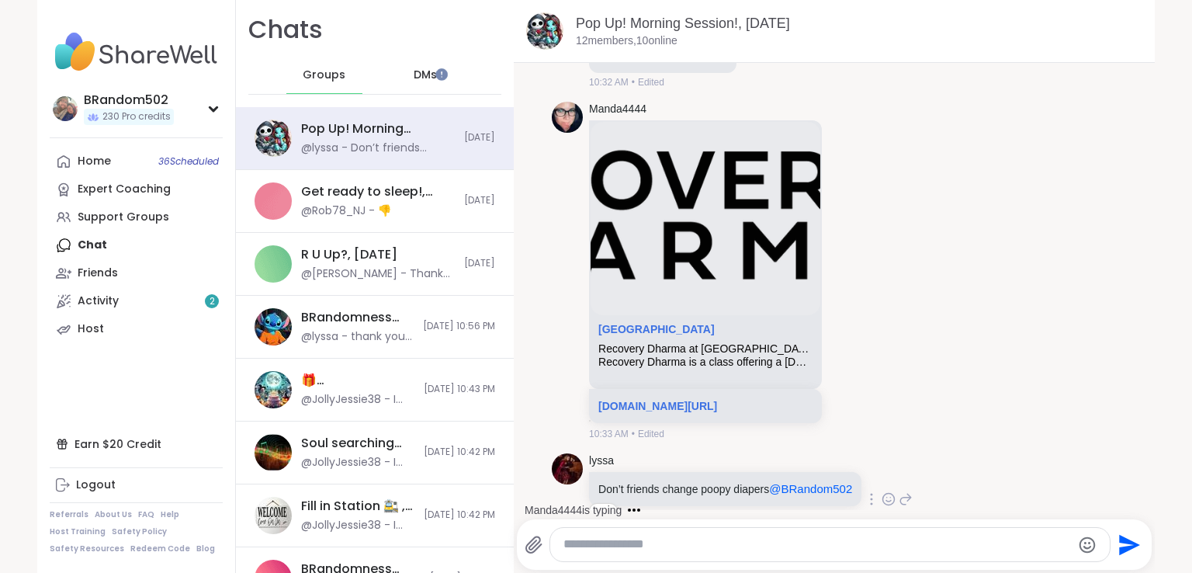
click at [645, 537] on textarea "Type your message" at bounding box center [816, 544] width 507 height 16
type textarea "*"
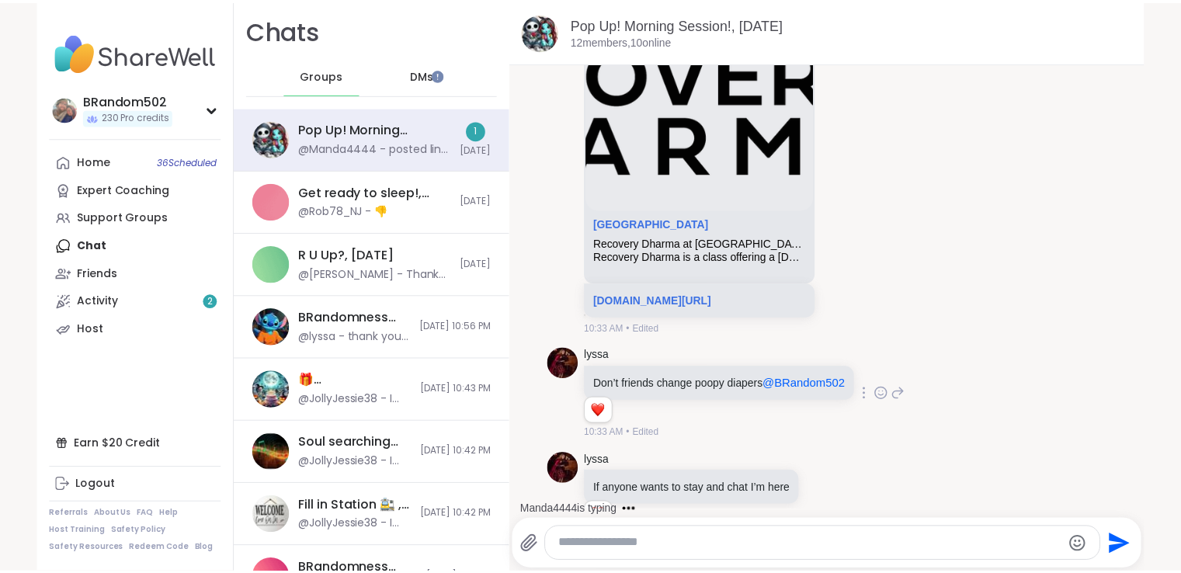
scroll to position [3438, 0]
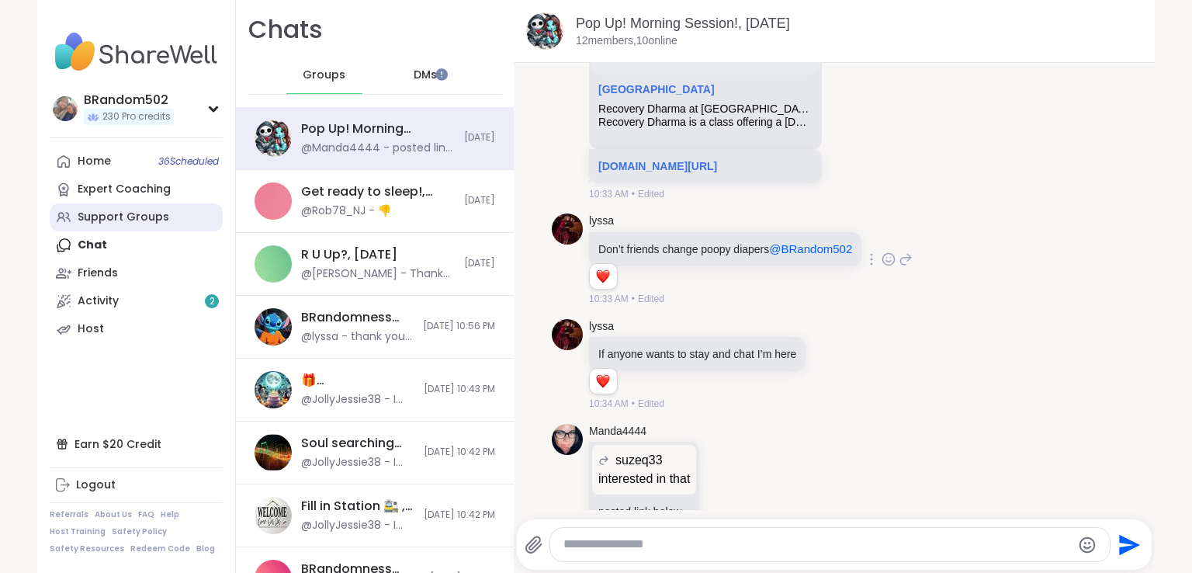
click at [123, 231] on link "Support Groups" at bounding box center [136, 217] width 173 height 28
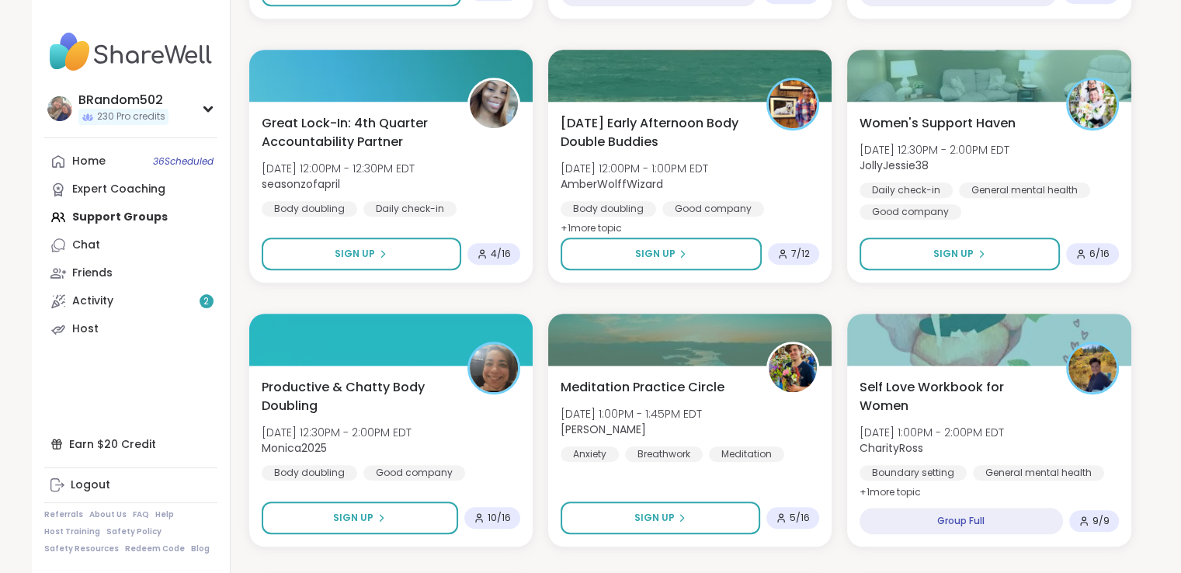
scroll to position [1030, 0]
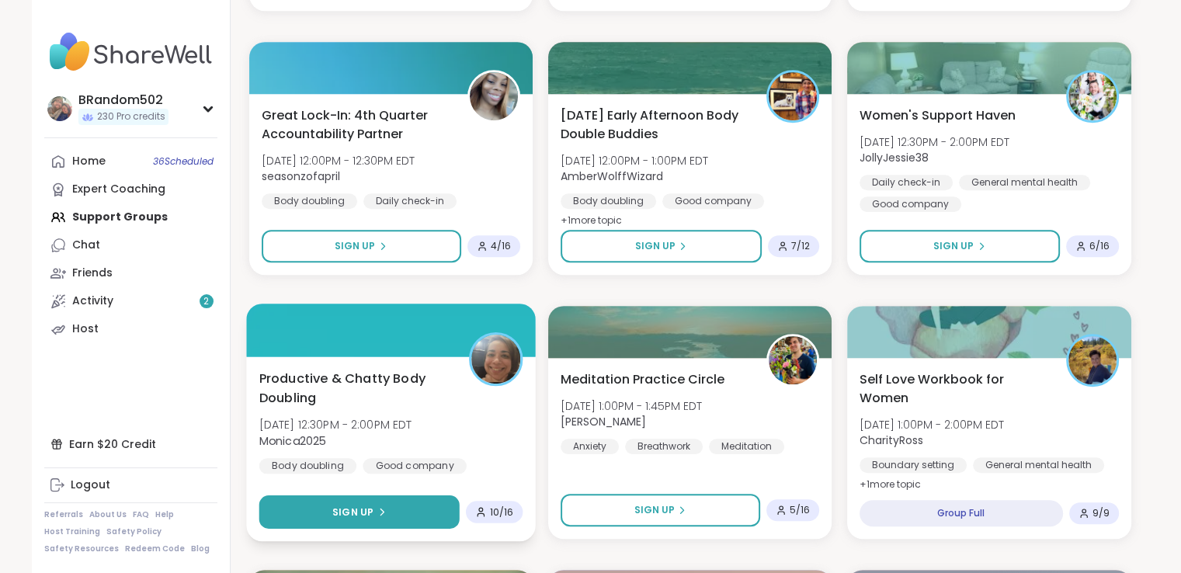
click at [385, 504] on button "Sign Up" at bounding box center [358, 511] width 200 height 33
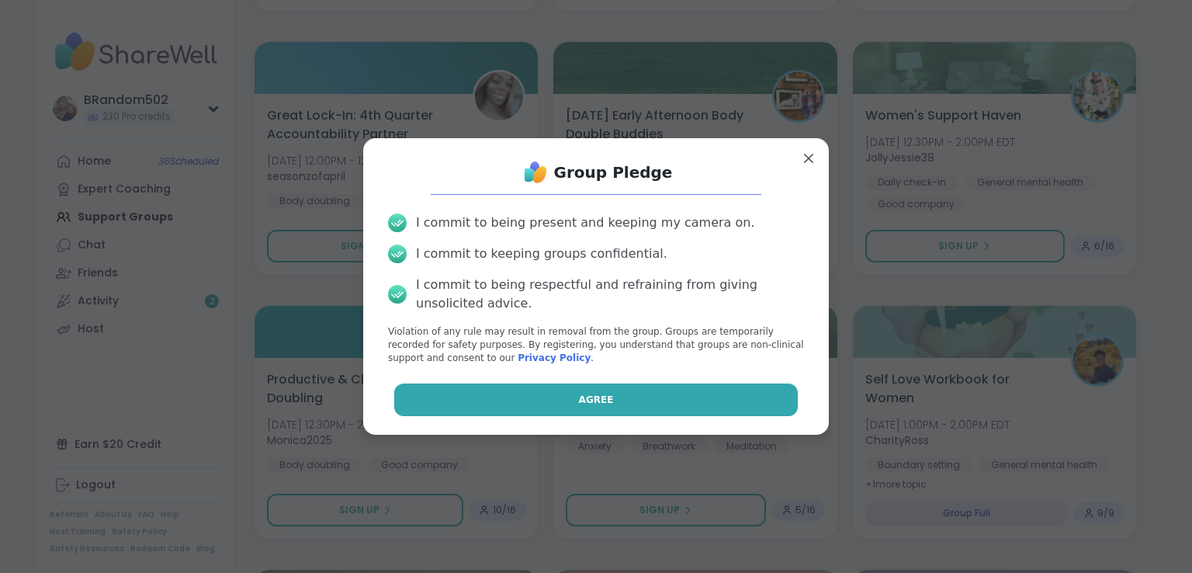
click at [503, 404] on button "Agree" at bounding box center [596, 399] width 404 height 33
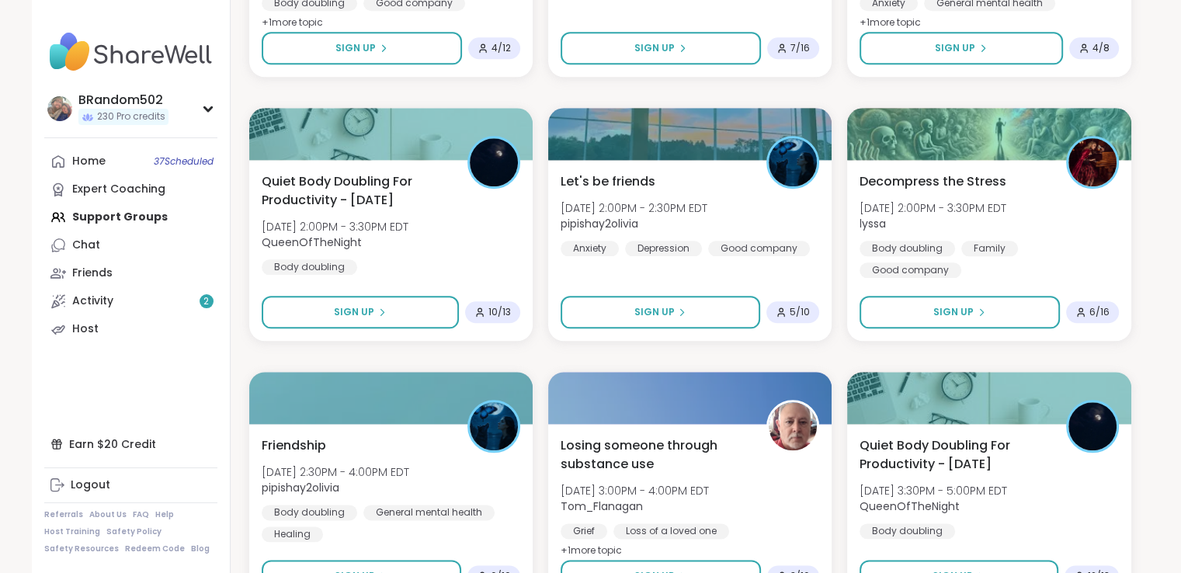
scroll to position [1763, 0]
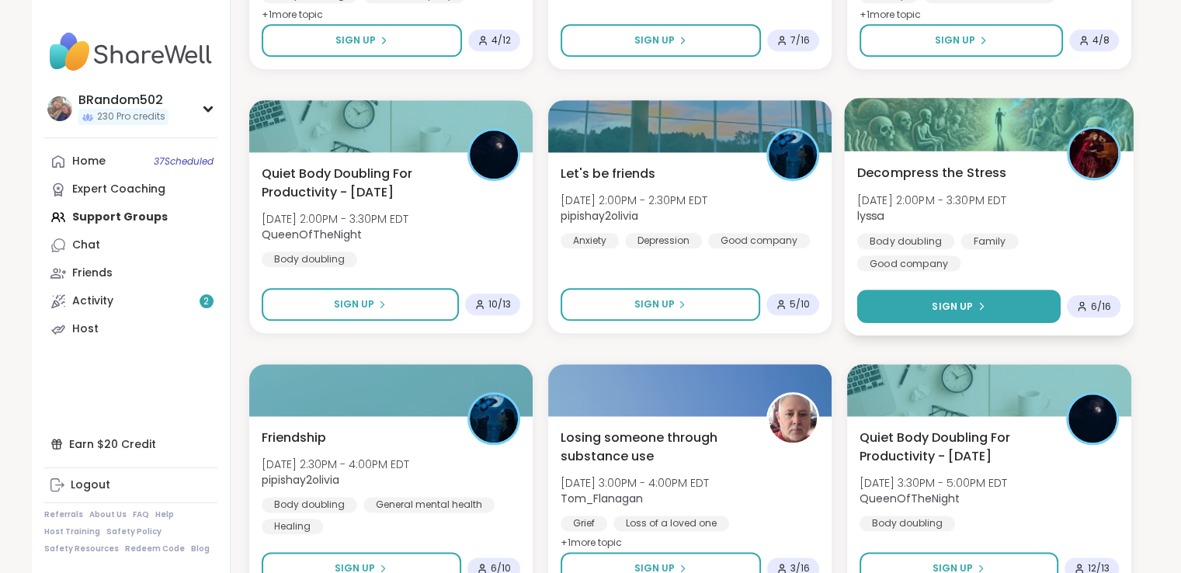
click at [955, 303] on span "Sign Up" at bounding box center [951, 306] width 41 height 14
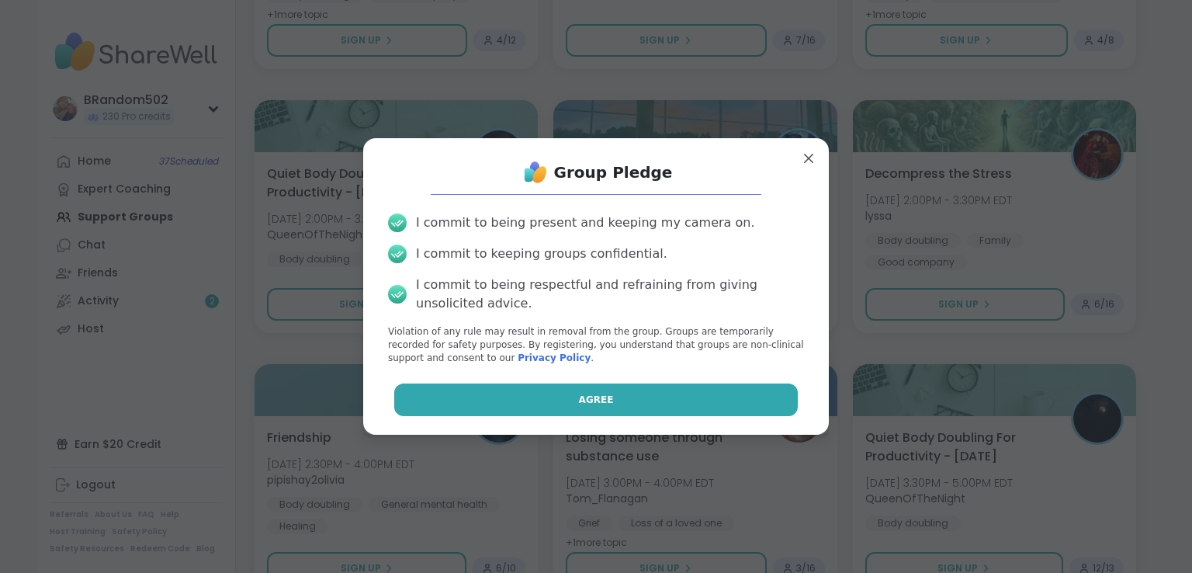
click at [693, 407] on button "Agree" at bounding box center [596, 399] width 404 height 33
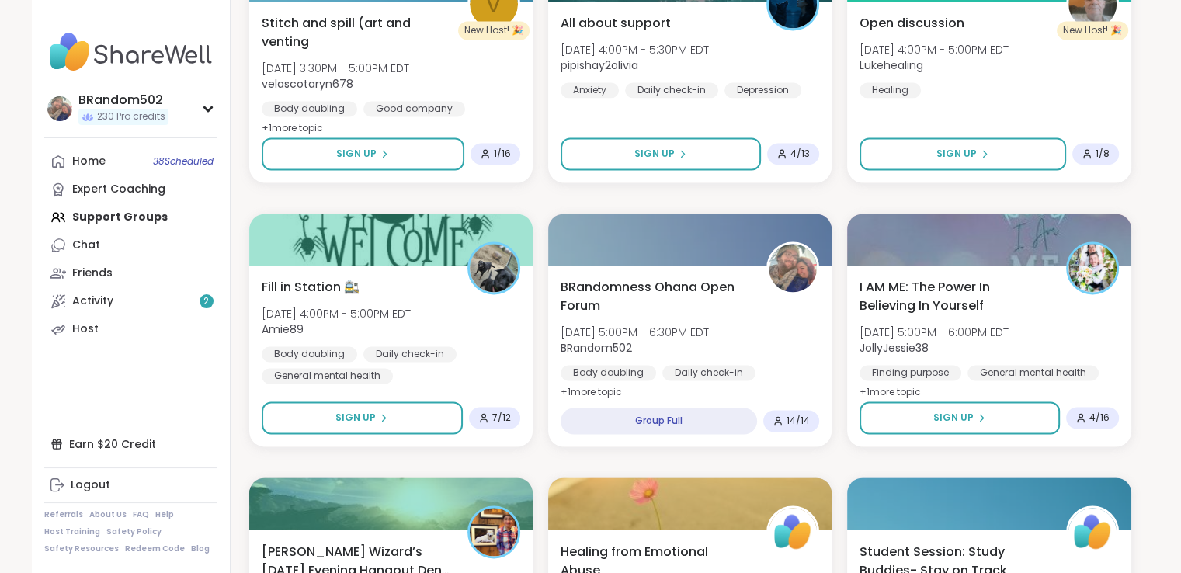
scroll to position [2465, 0]
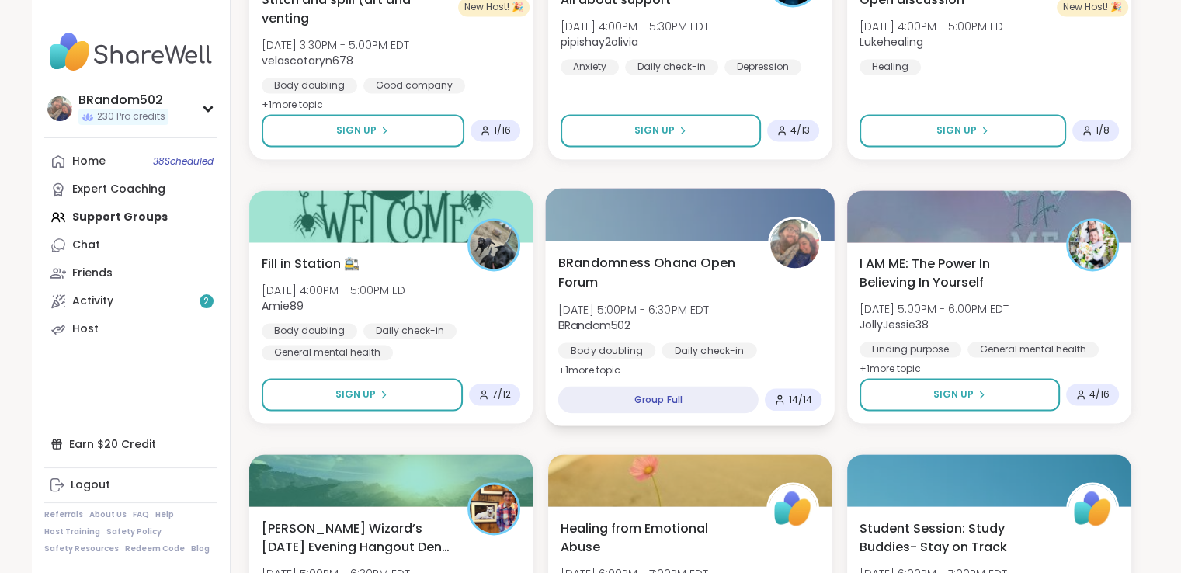
click at [626, 272] on span "BRandomness Ohana Open Forum" at bounding box center [653, 272] width 192 height 38
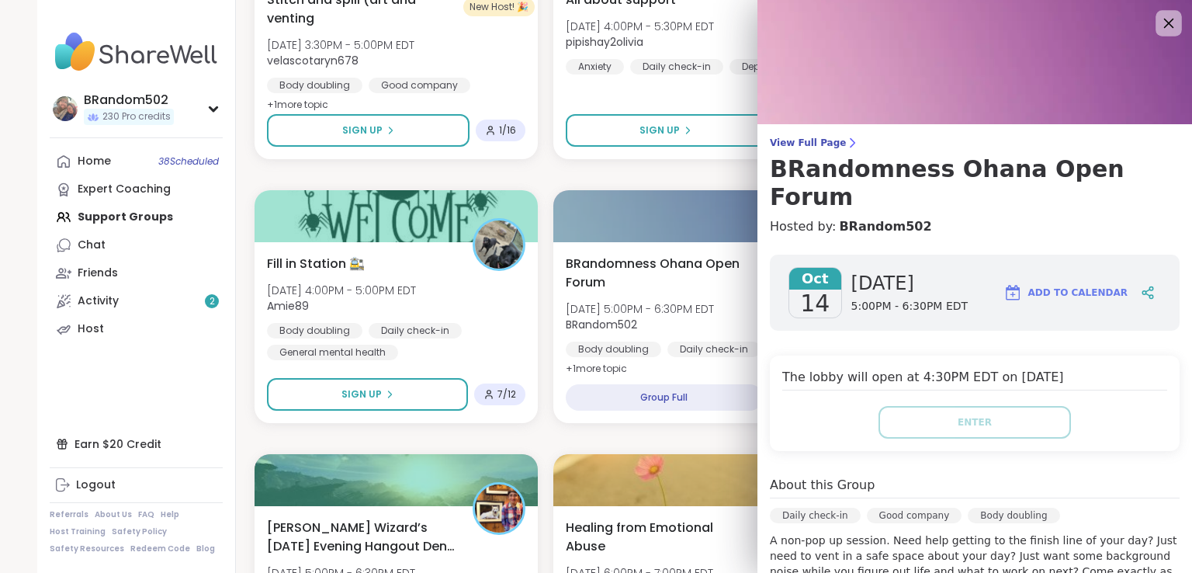
click at [1159, 26] on icon at bounding box center [1168, 22] width 19 height 19
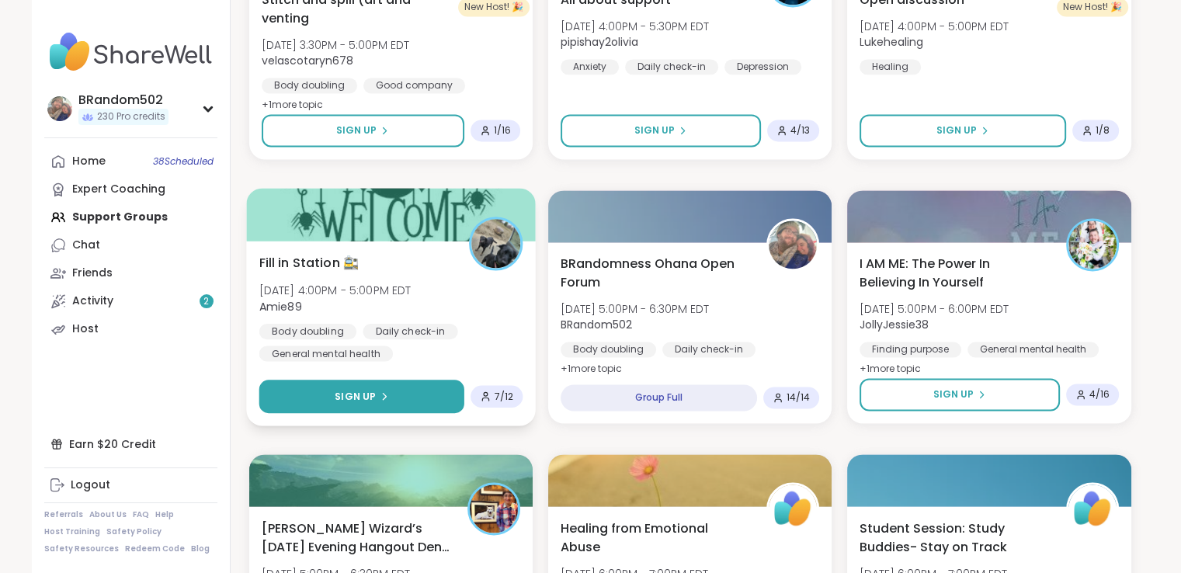
click at [362, 402] on button "Sign Up" at bounding box center [361, 396] width 206 height 33
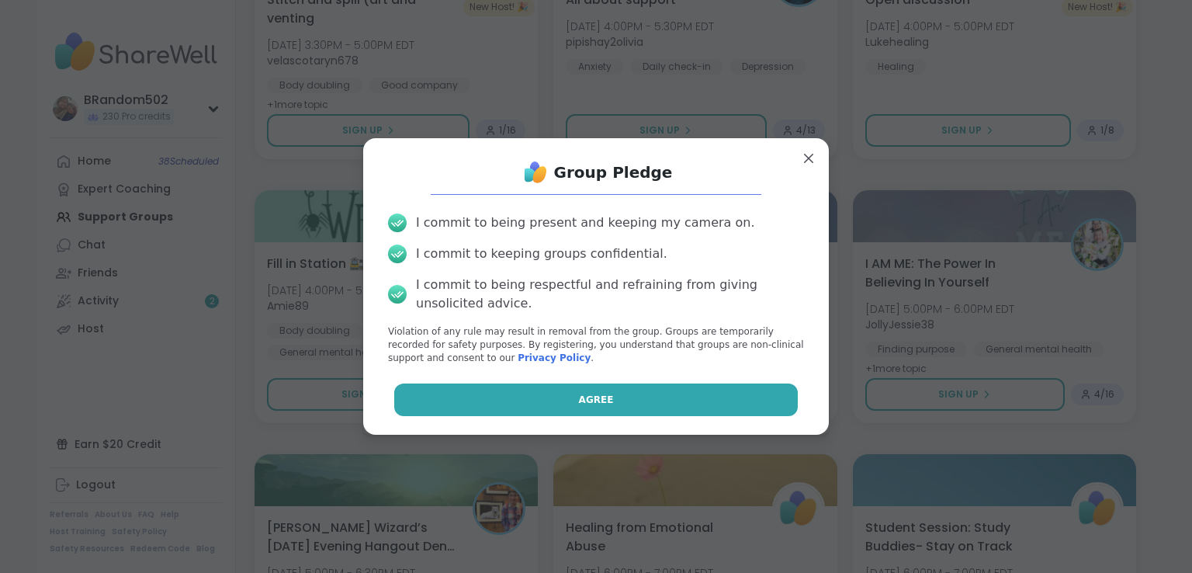
click at [520, 396] on button "Agree" at bounding box center [596, 399] width 404 height 33
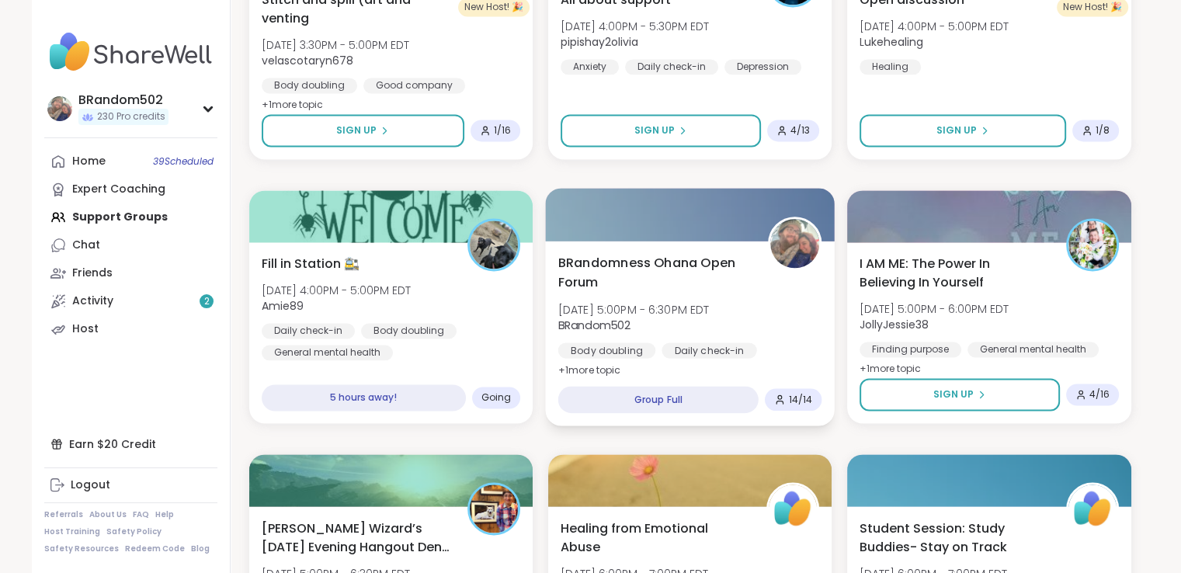
click at [680, 290] on span "BRandomness Ohana Open Forum" at bounding box center [653, 272] width 192 height 38
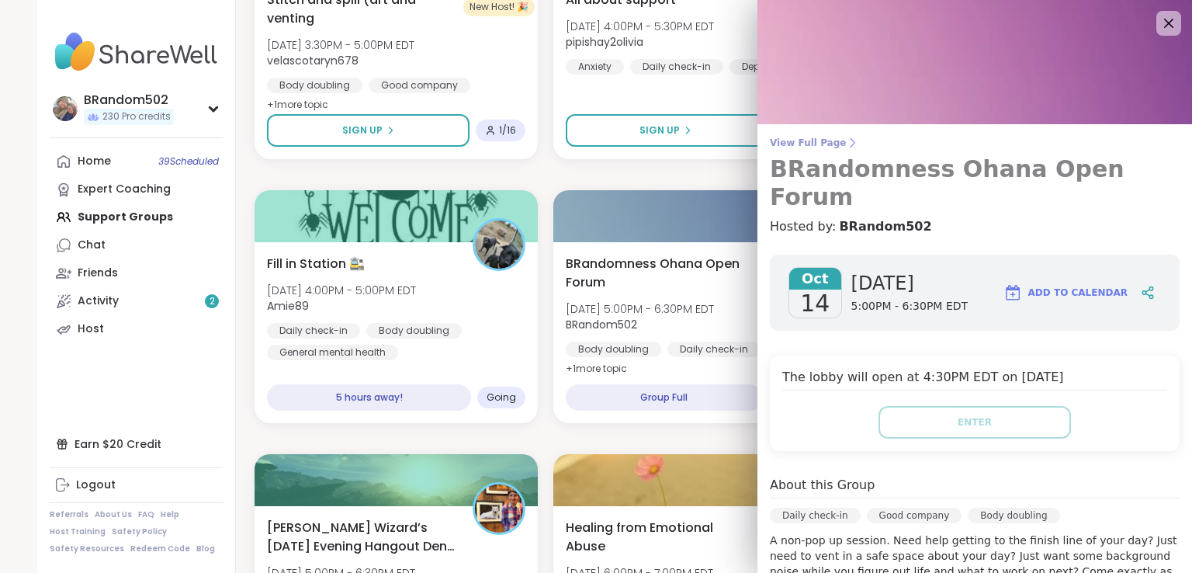
click at [789, 144] on span "View Full Page" at bounding box center [975, 143] width 410 height 12
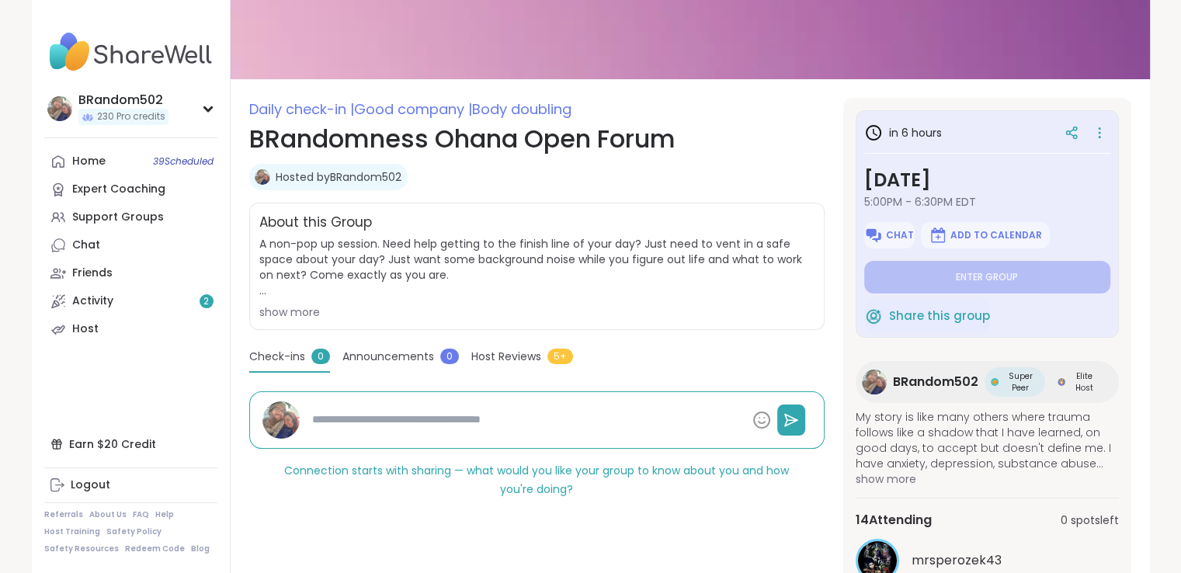
scroll to position [125, 0]
click at [1091, 128] on icon at bounding box center [1099, 132] width 16 height 22
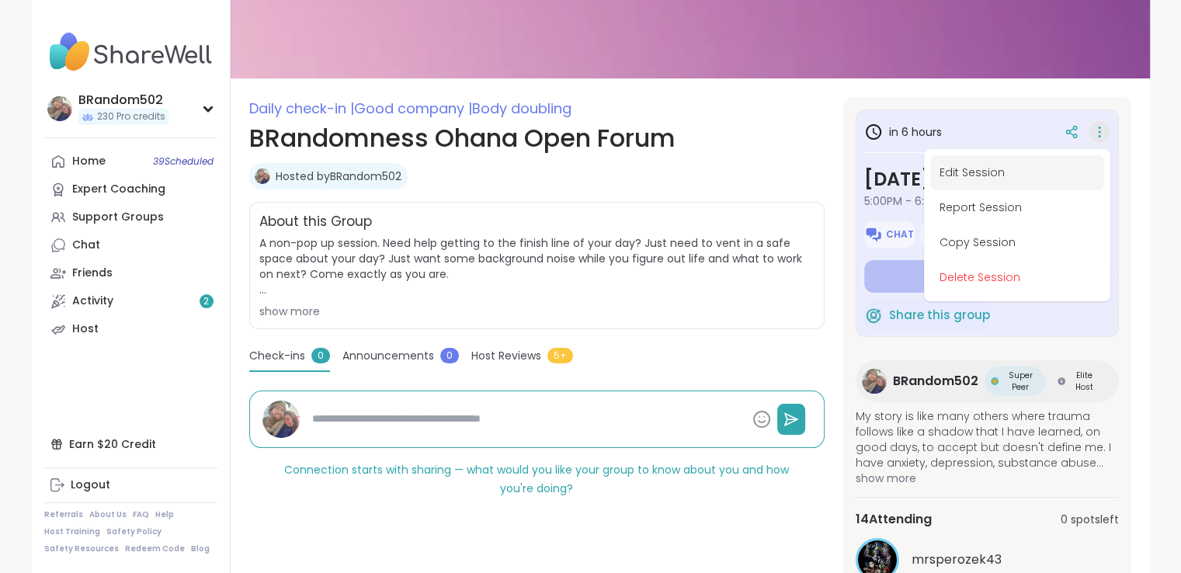
click at [1004, 166] on button "Edit Session" at bounding box center [1017, 172] width 174 height 35
type textarea "*"
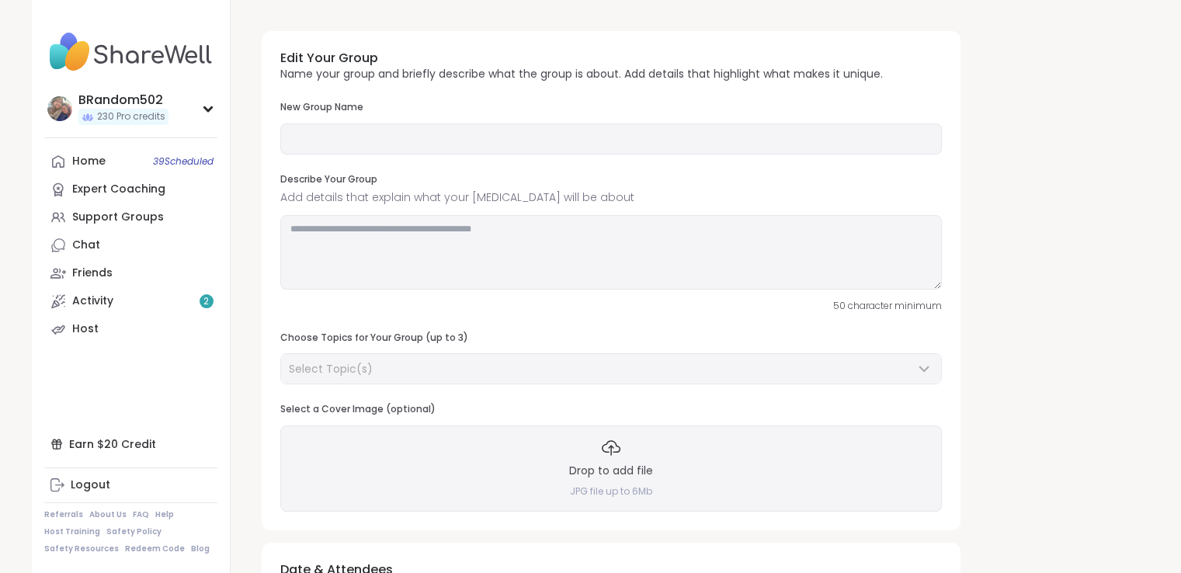
type input "**********"
type textarea "**********"
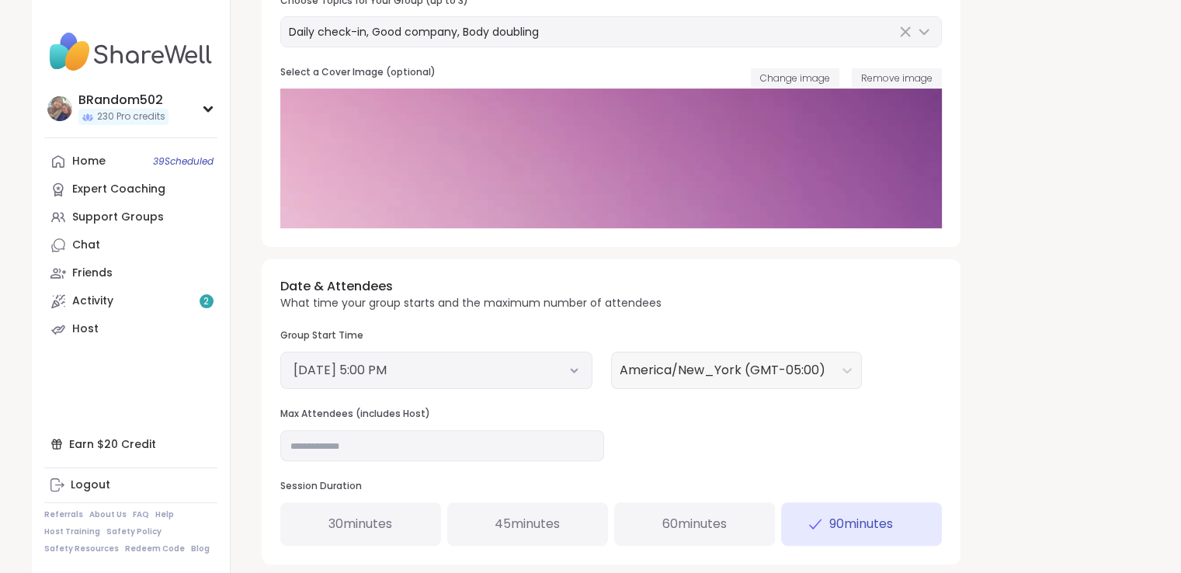
scroll to position [345, 0]
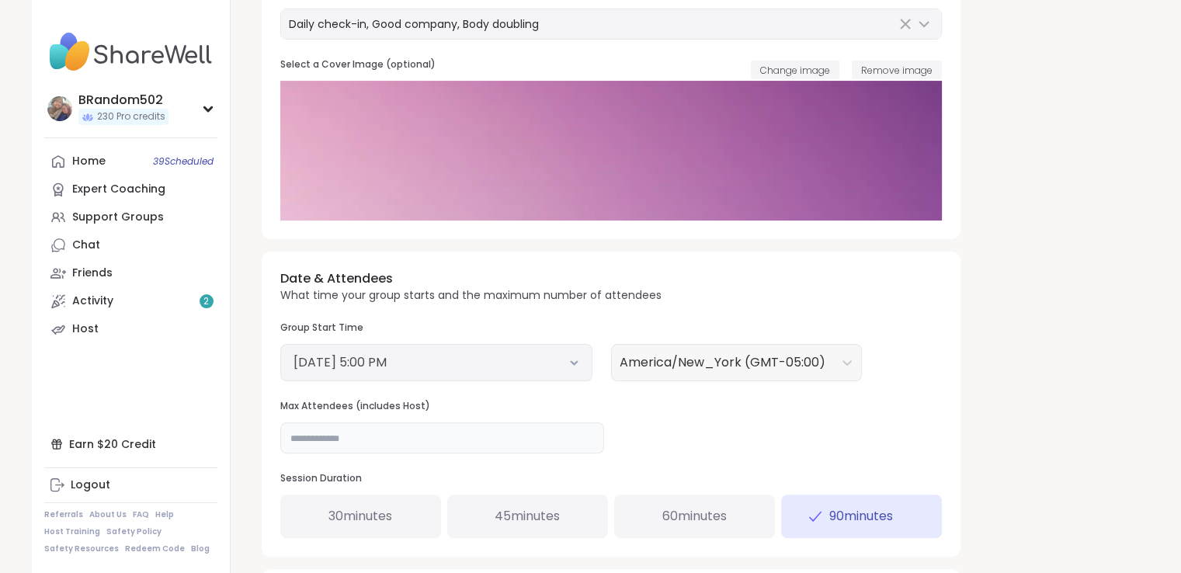
click at [382, 448] on input "**" at bounding box center [442, 437] width 324 height 31
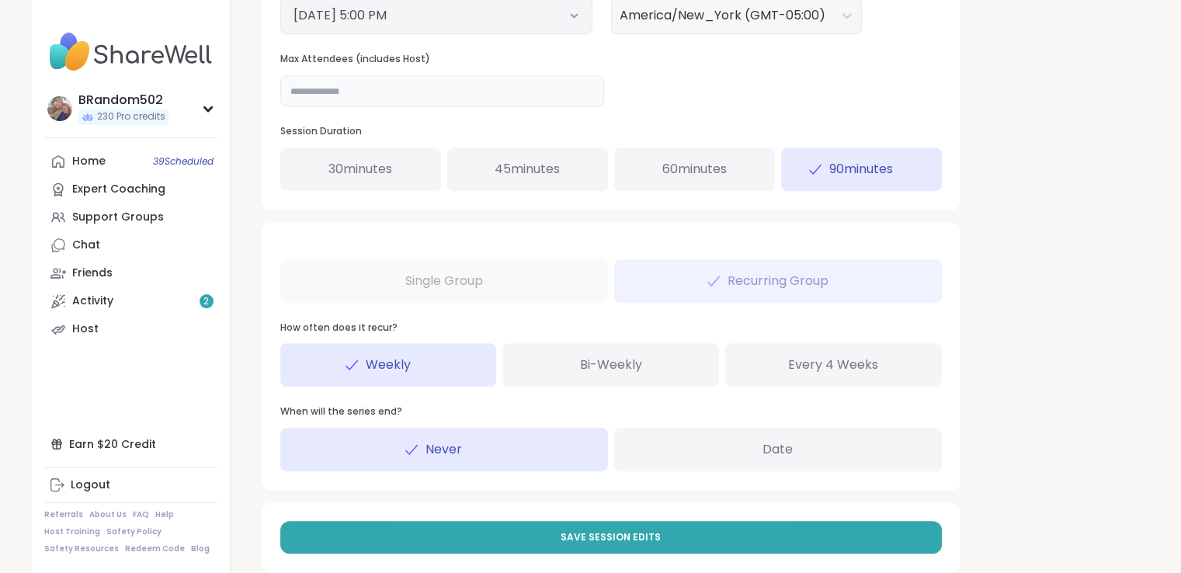
scroll to position [719, 0]
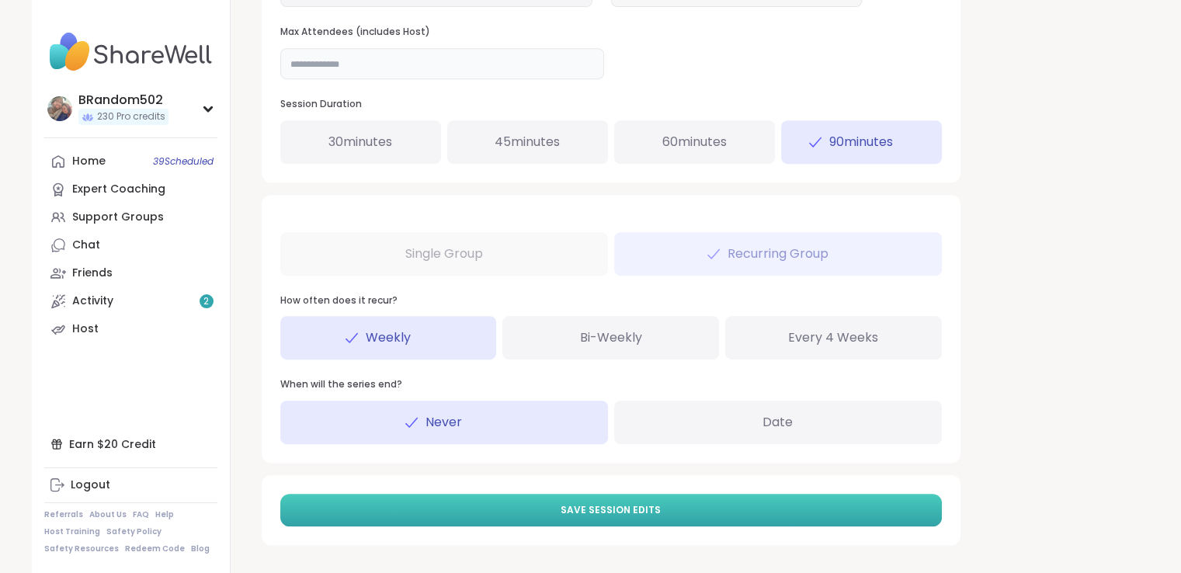
type input "**"
click at [789, 506] on button "Save Session Edits" at bounding box center [610, 510] width 661 height 33
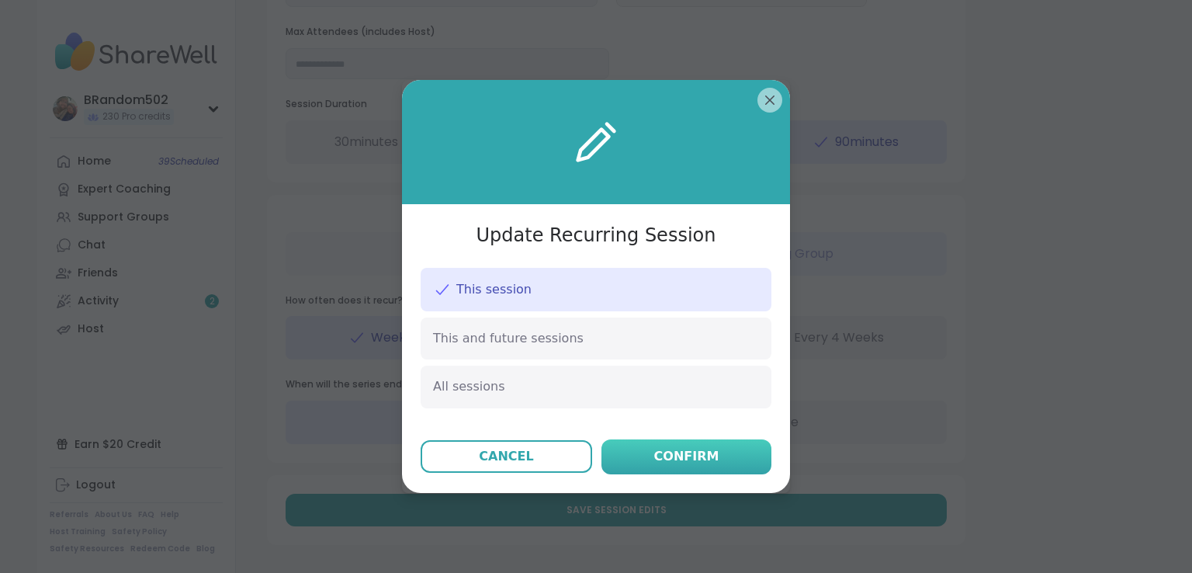
click at [715, 445] on button "Confirm" at bounding box center [687, 456] width 170 height 35
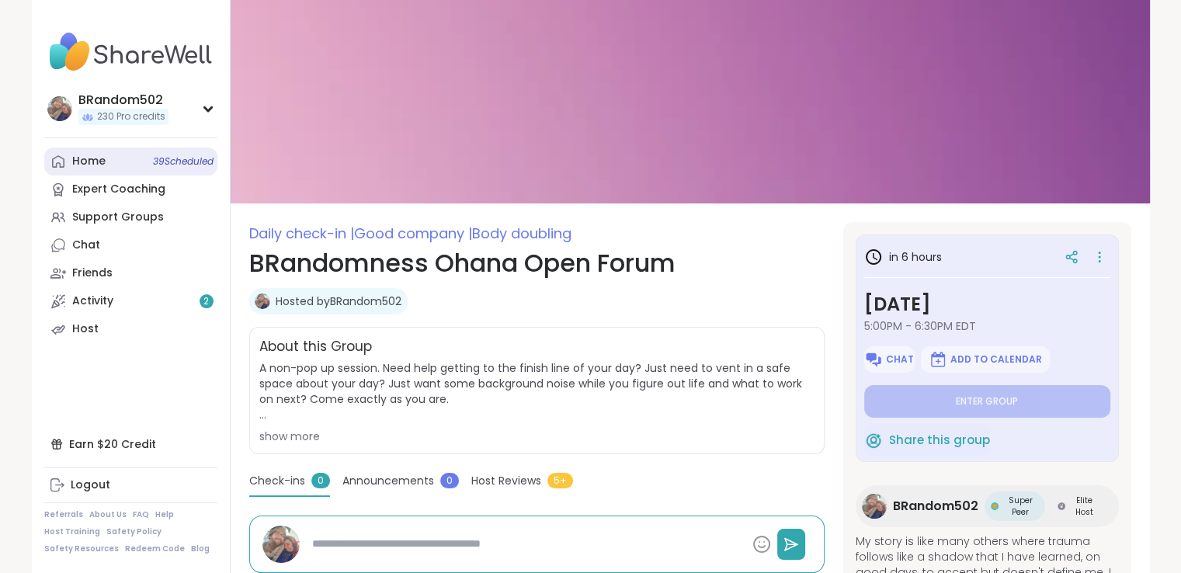
click at [124, 168] on link "Home 39 Scheduled" at bounding box center [130, 161] width 173 height 28
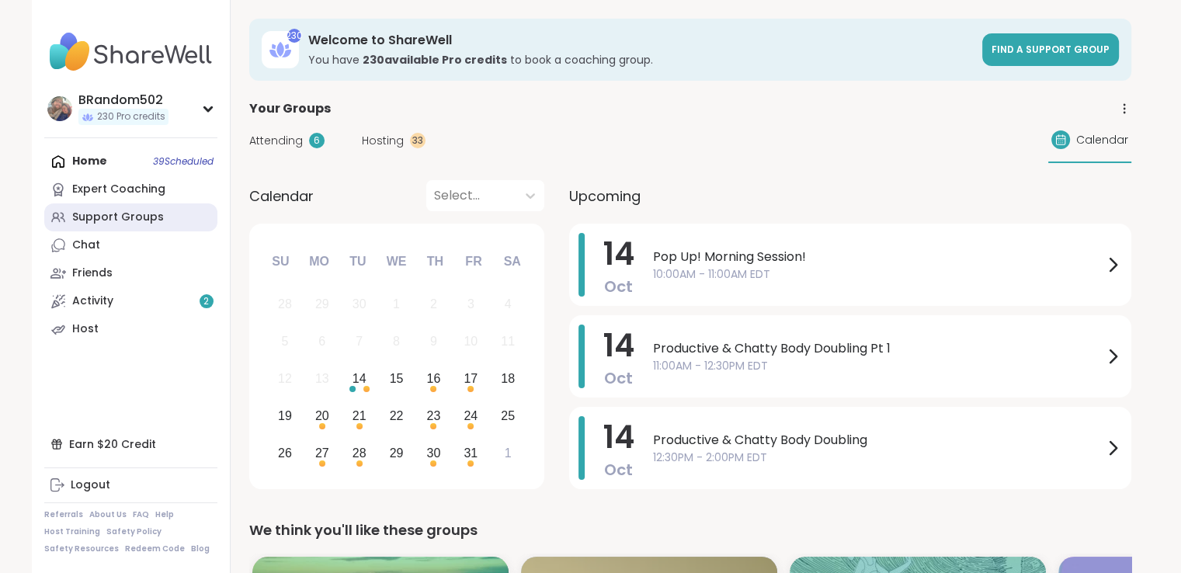
click at [117, 212] on div "Support Groups" at bounding box center [118, 218] width 92 height 16
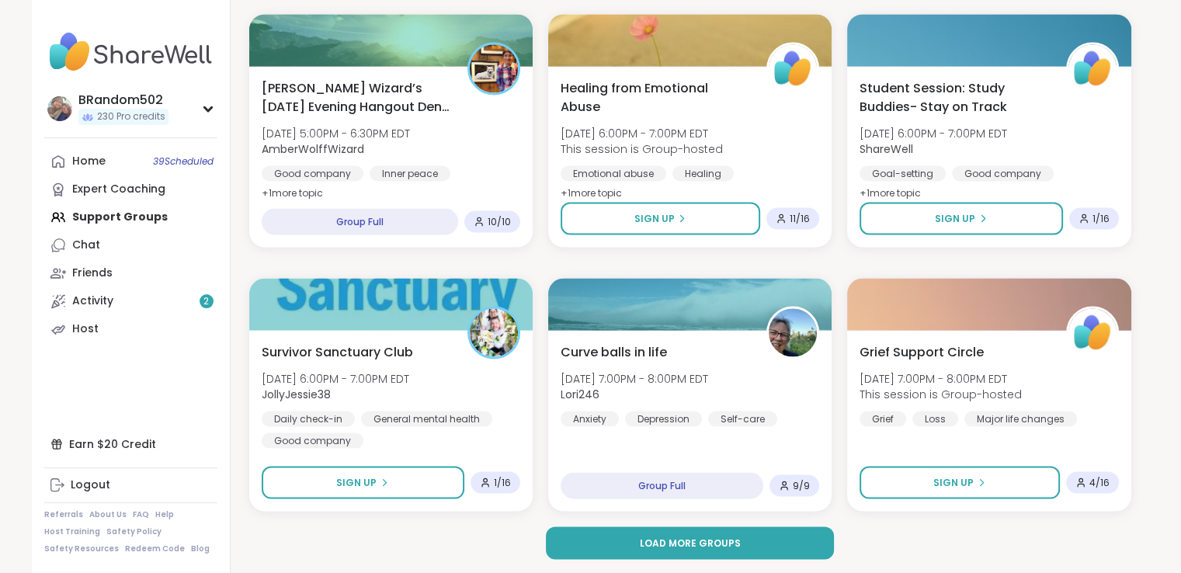
scroll to position [2906, 0]
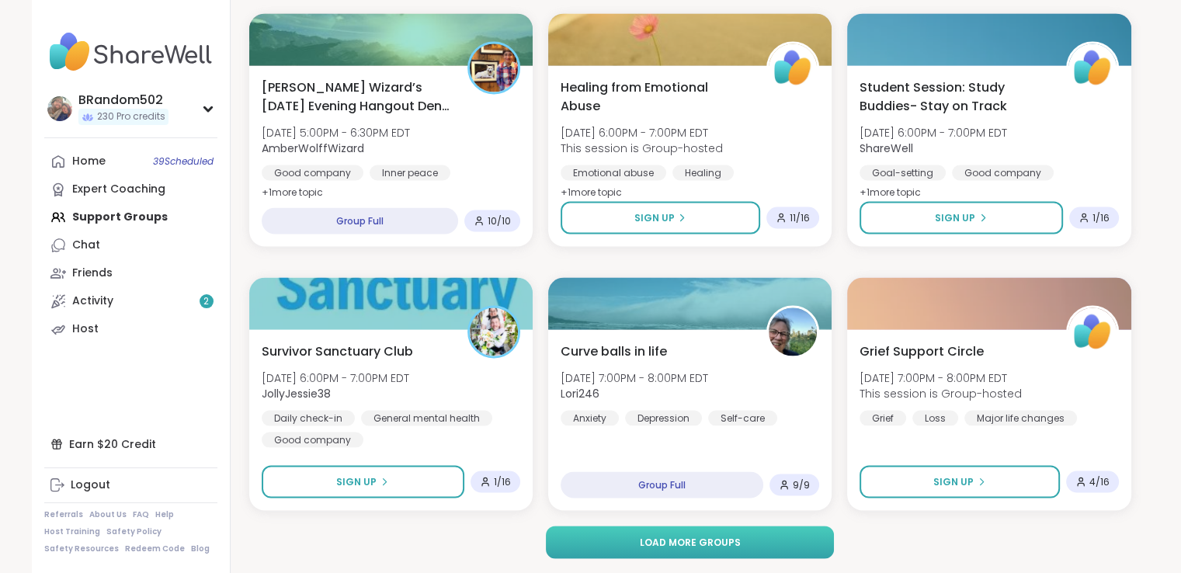
click at [759, 528] on button "Load more groups" at bounding box center [690, 541] width 288 height 33
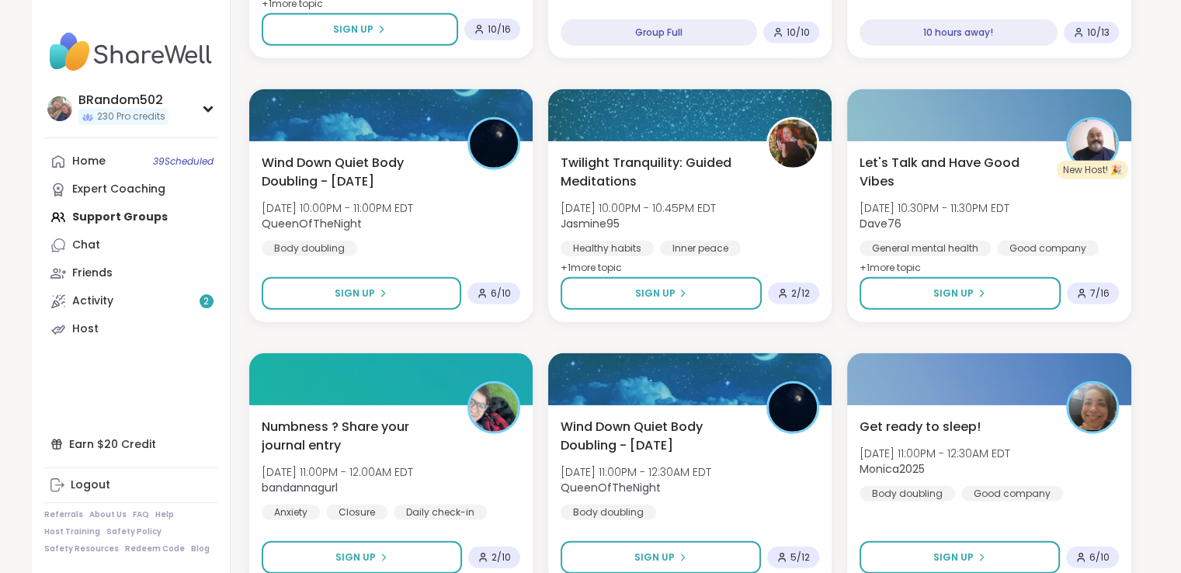
scroll to position [4595, 0]
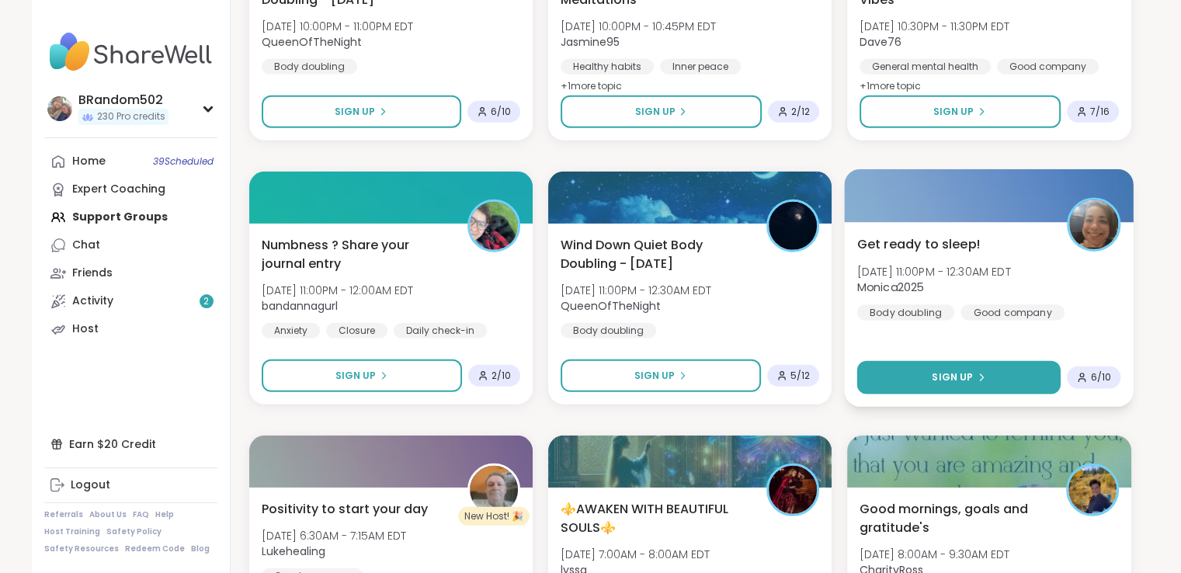
click at [1017, 373] on button "Sign Up" at bounding box center [958, 377] width 203 height 33
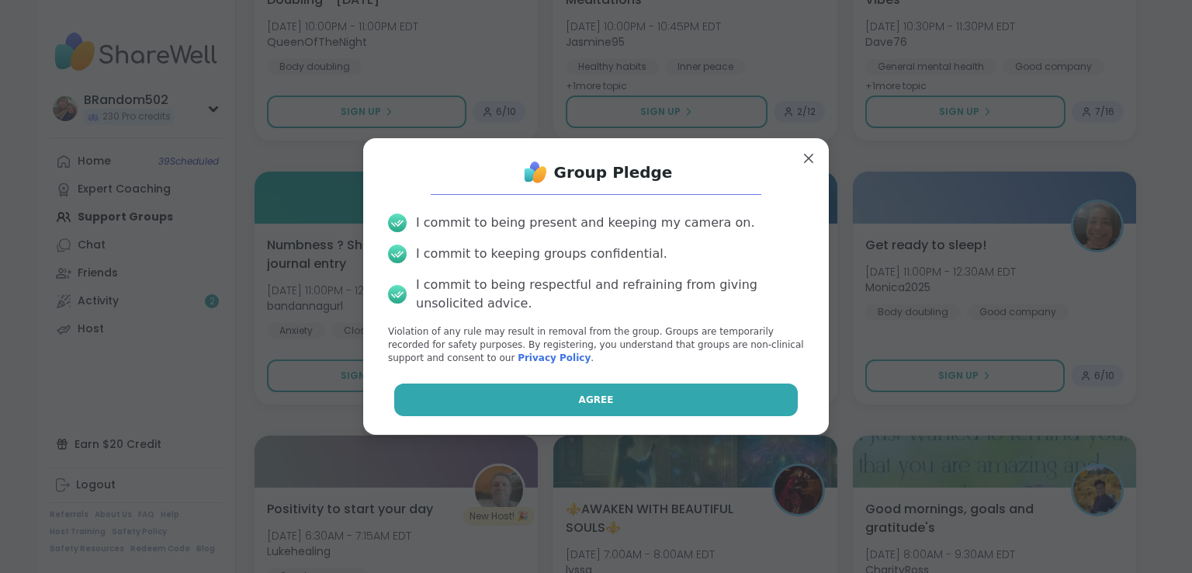
click at [690, 395] on button "Agree" at bounding box center [596, 399] width 404 height 33
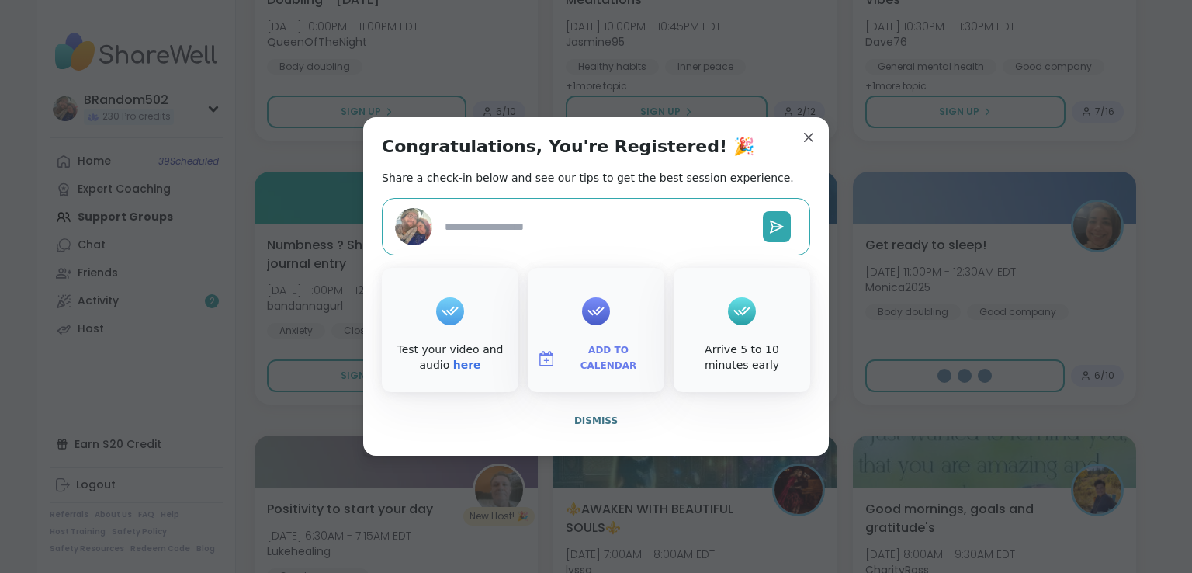
type textarea "*"
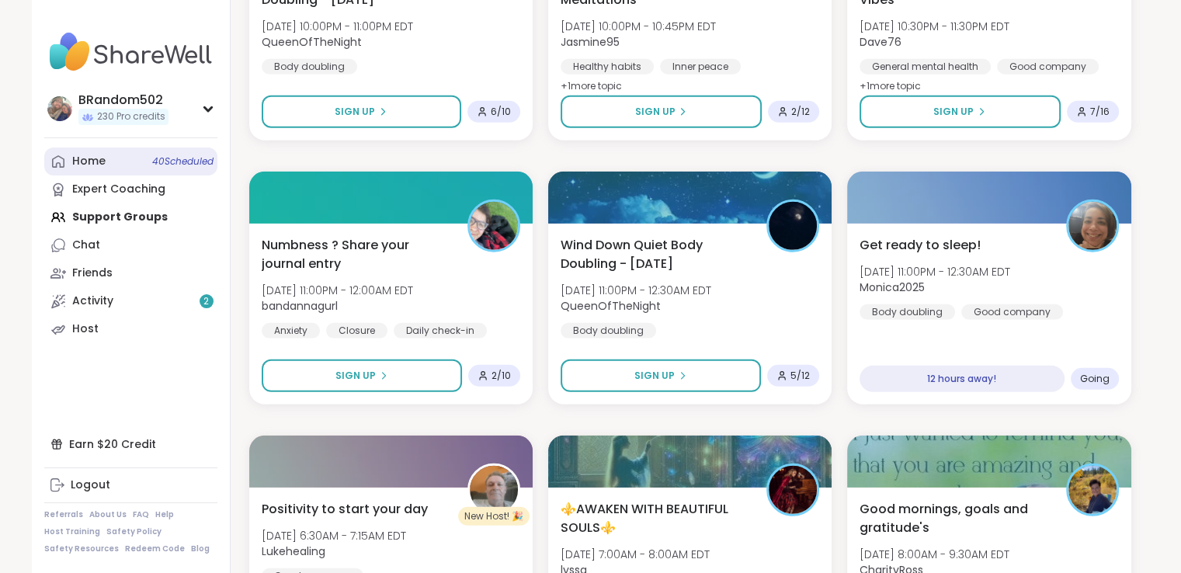
click at [129, 162] on link "Home 40 Scheduled" at bounding box center [130, 161] width 173 height 28
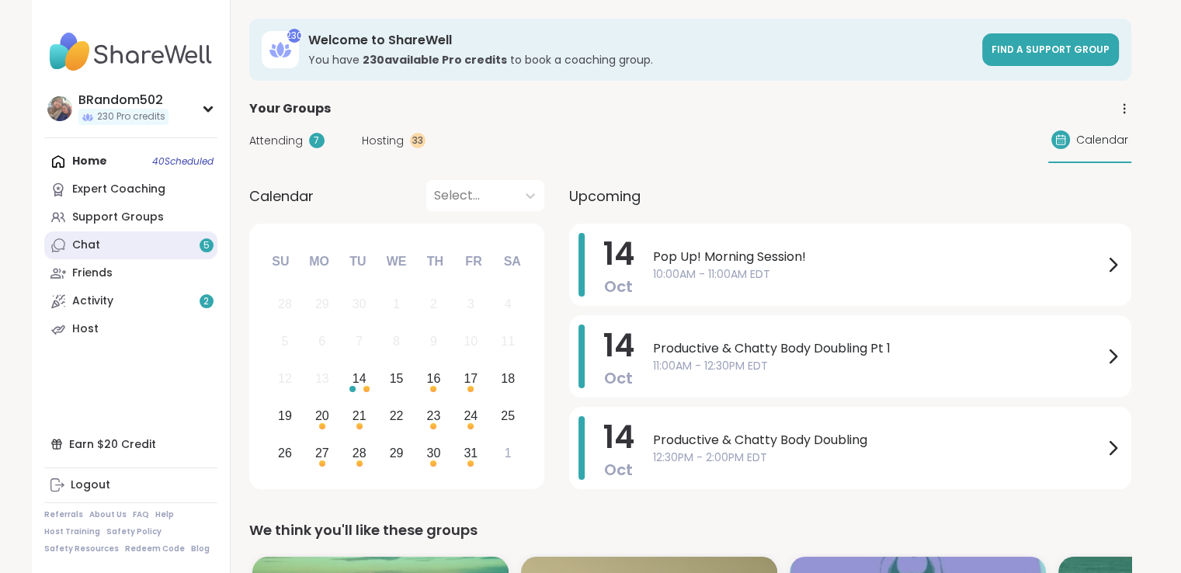
click at [124, 246] on link "Chat 5" at bounding box center [130, 245] width 173 height 28
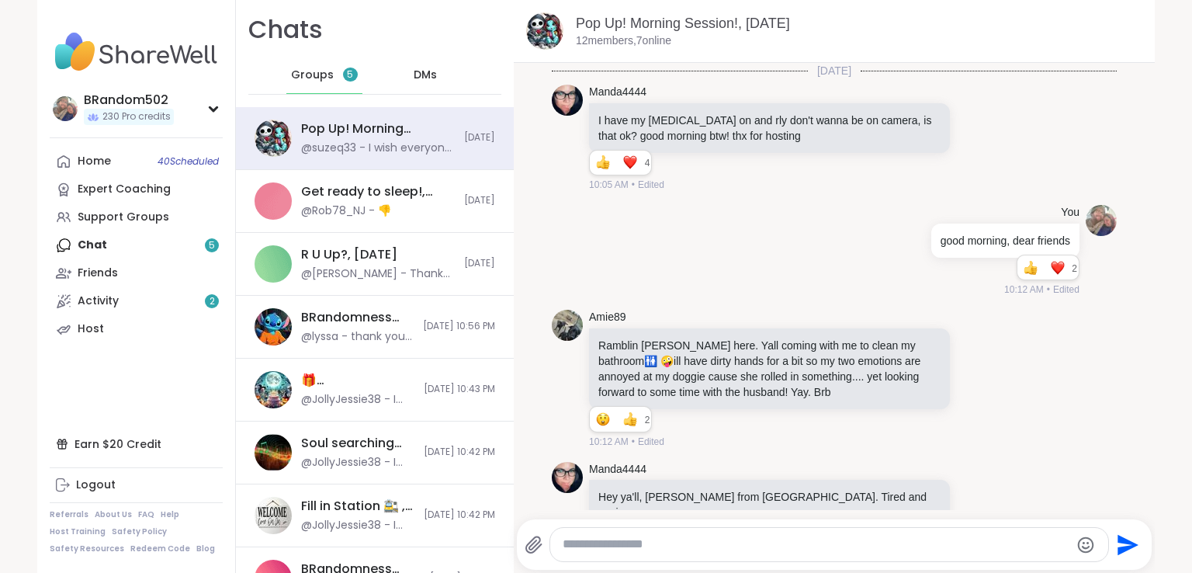
scroll to position [3850, 0]
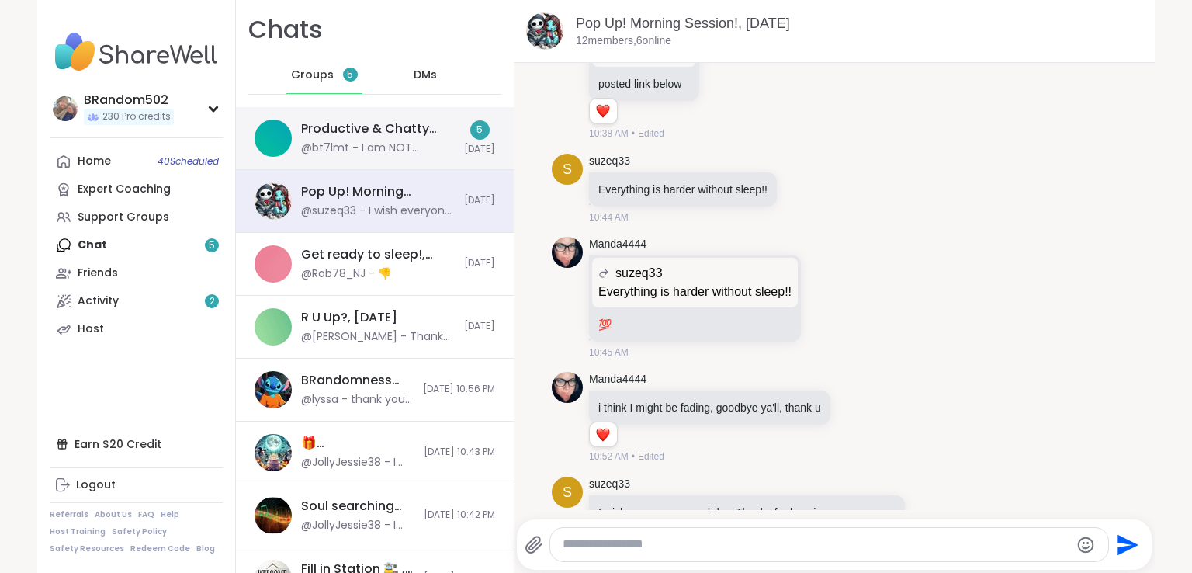
click at [320, 127] on div "Productive & Chatty Body Doubling Pt 1, [DATE]" at bounding box center [378, 128] width 154 height 17
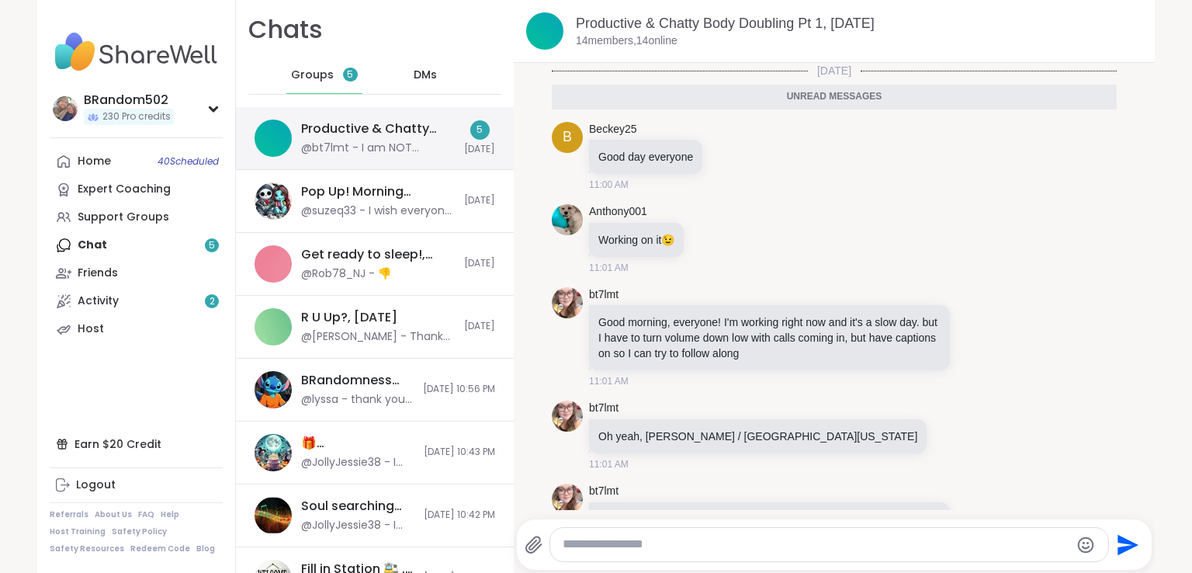
scroll to position [64, 0]
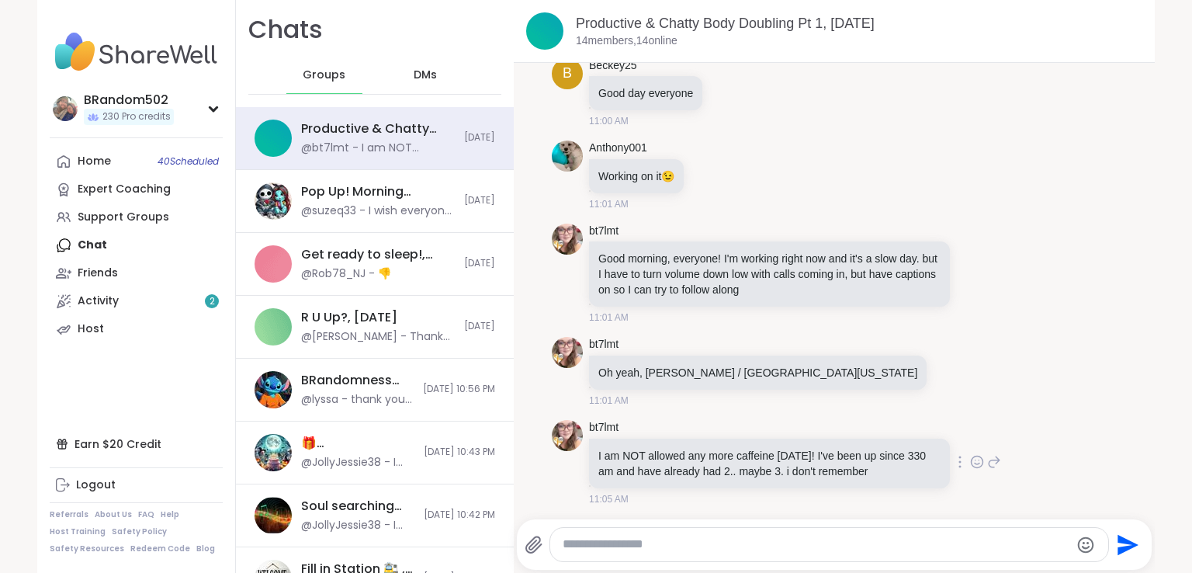
click at [970, 460] on icon at bounding box center [977, 462] width 14 height 16
click at [770, 425] on button "Select Reaction: Joy" at bounding box center [785, 436] width 31 height 31
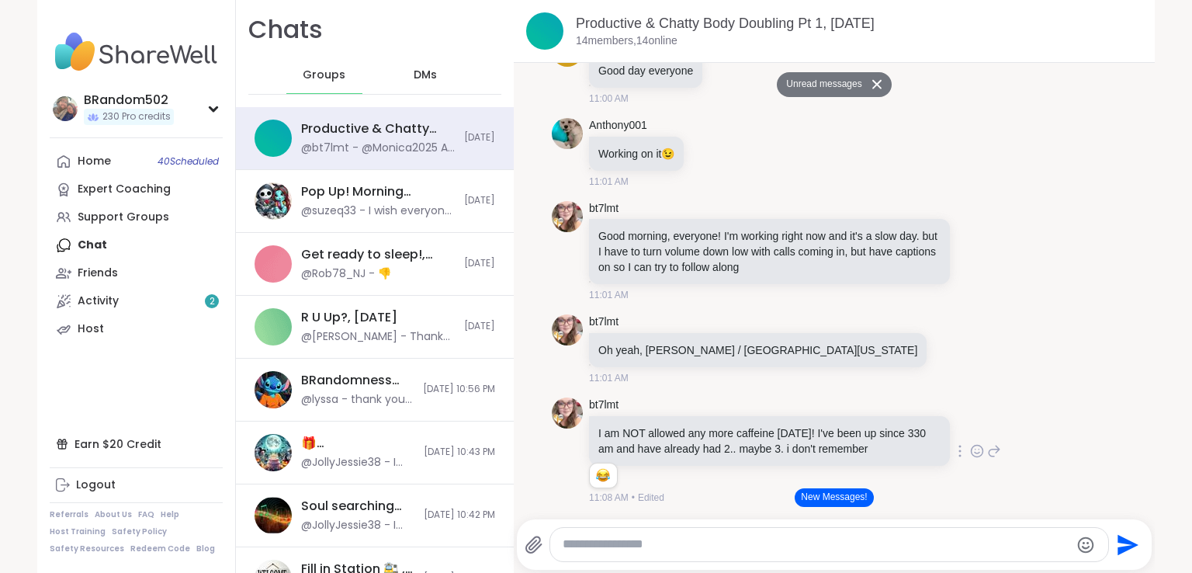
scroll to position [251, 0]
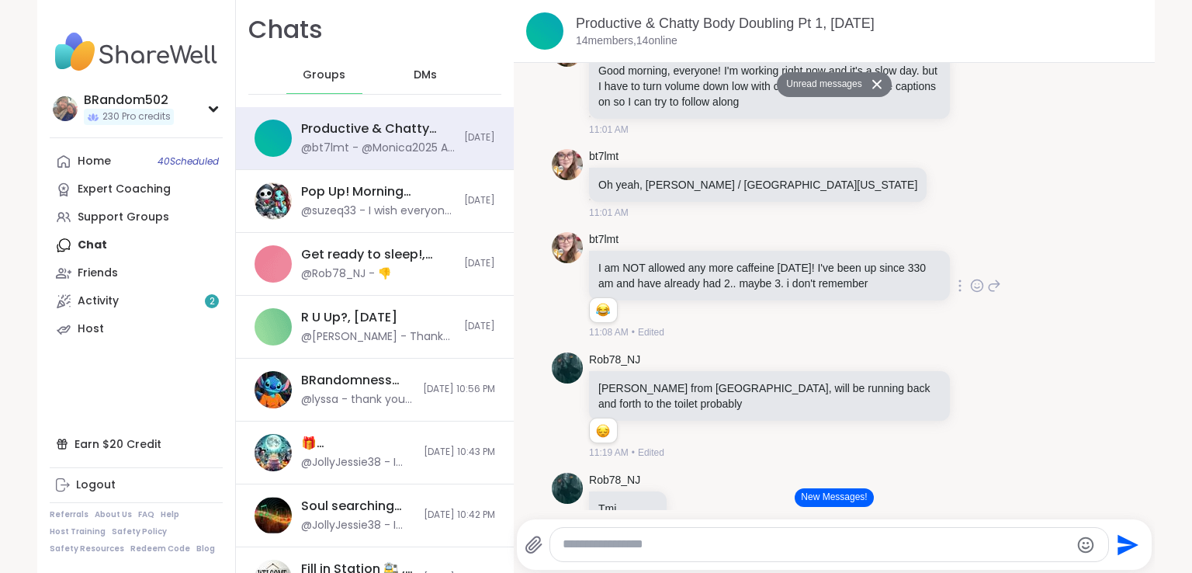
click at [820, 490] on button "New Messages!" at bounding box center [834, 497] width 78 height 19
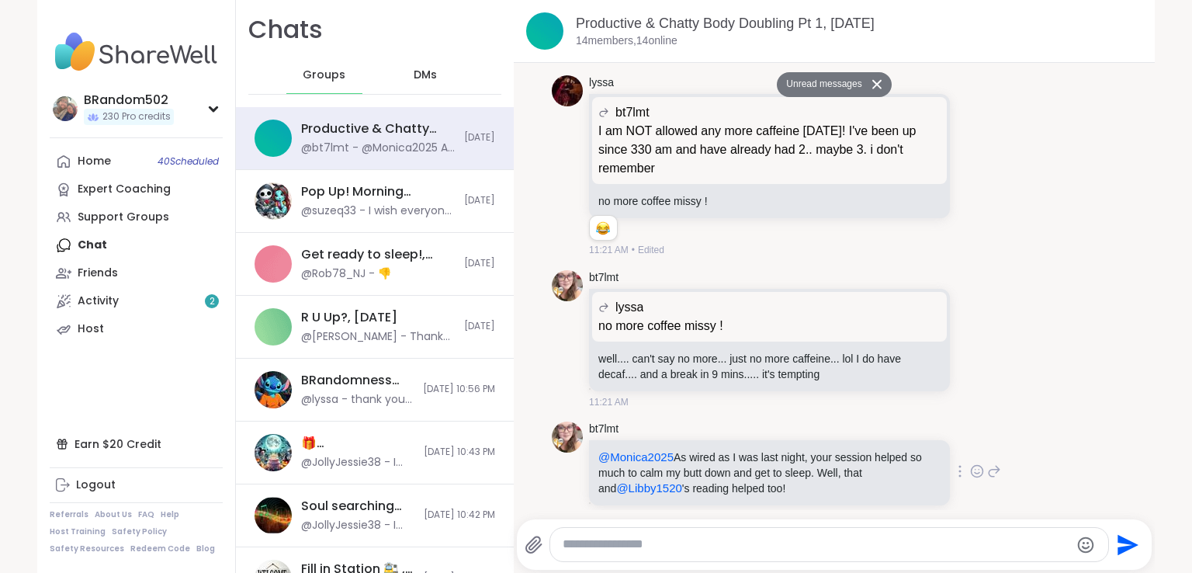
click at [970, 463] on icon at bounding box center [977, 471] width 14 height 16
click at [847, 439] on div "Select Reaction: Heart" at bounding box center [854, 446] width 14 height 14
